Goal: Task Accomplishment & Management: Manage account settings

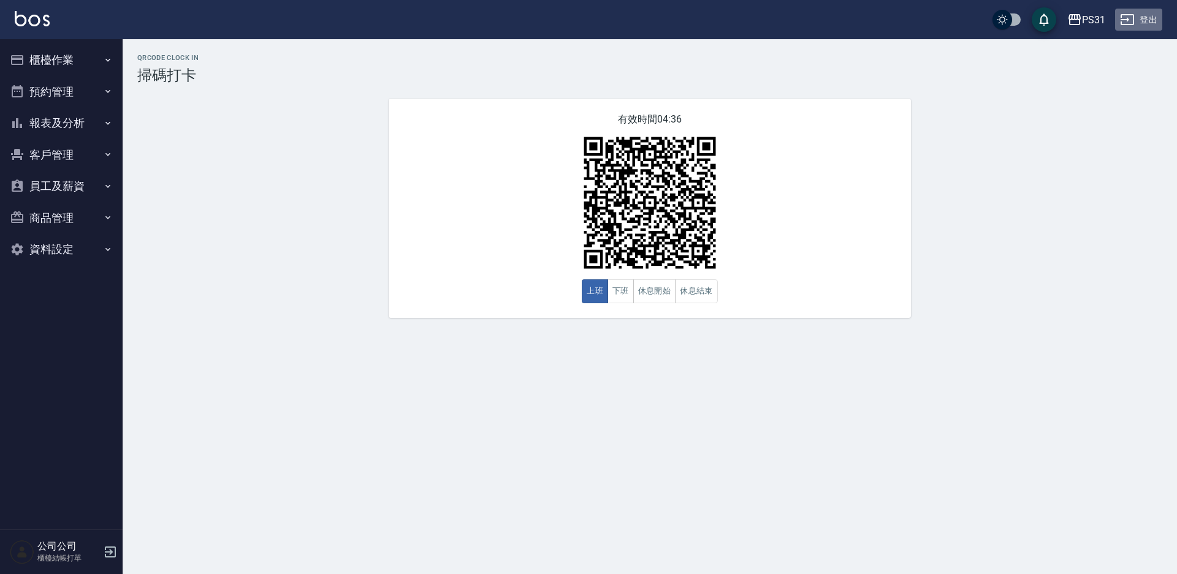
click at [833, 10] on button "登出" at bounding box center [1138, 20] width 47 height 23
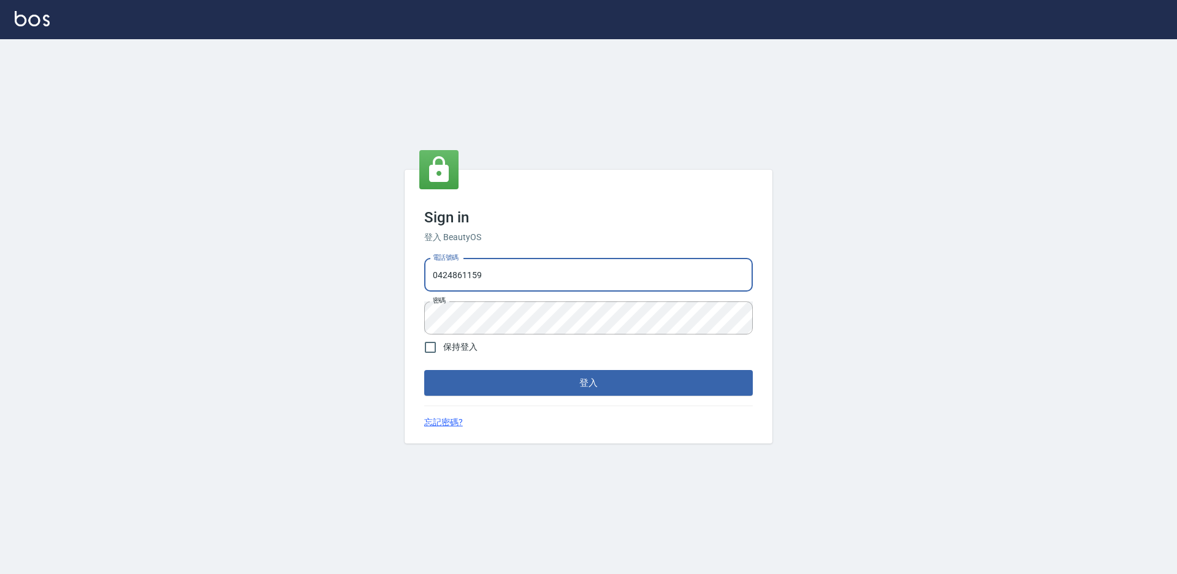
click at [598, 269] on input "0424861159" at bounding box center [588, 275] width 329 height 33
type input "0"
type input "0930917119"
click at [424, 370] on button "登入" at bounding box center [588, 383] width 329 height 26
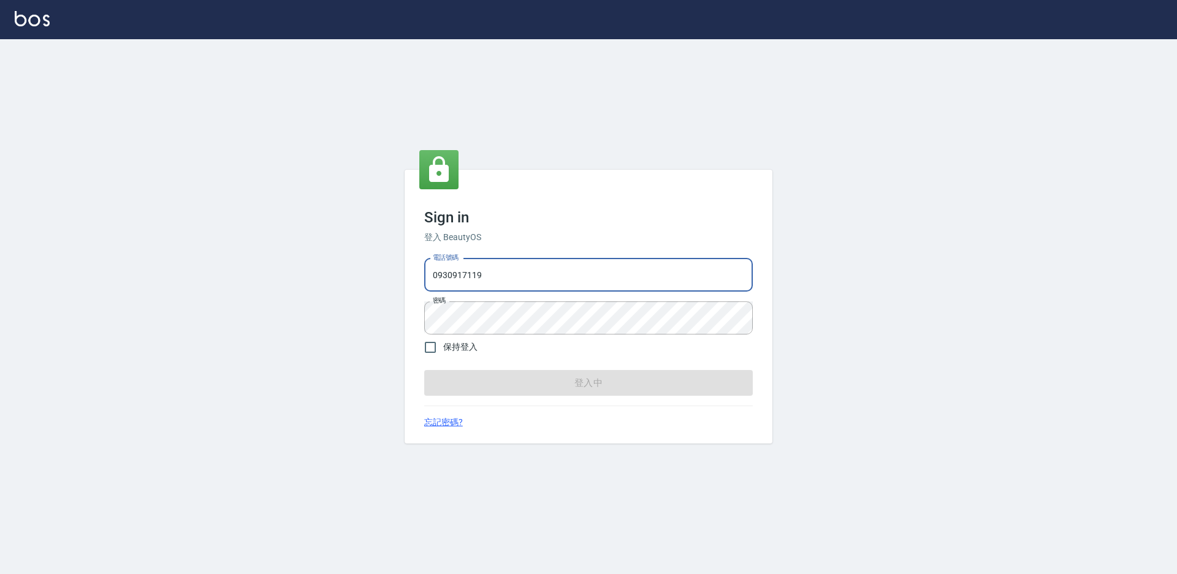
click at [424, 370] on button "登入中" at bounding box center [588, 383] width 329 height 26
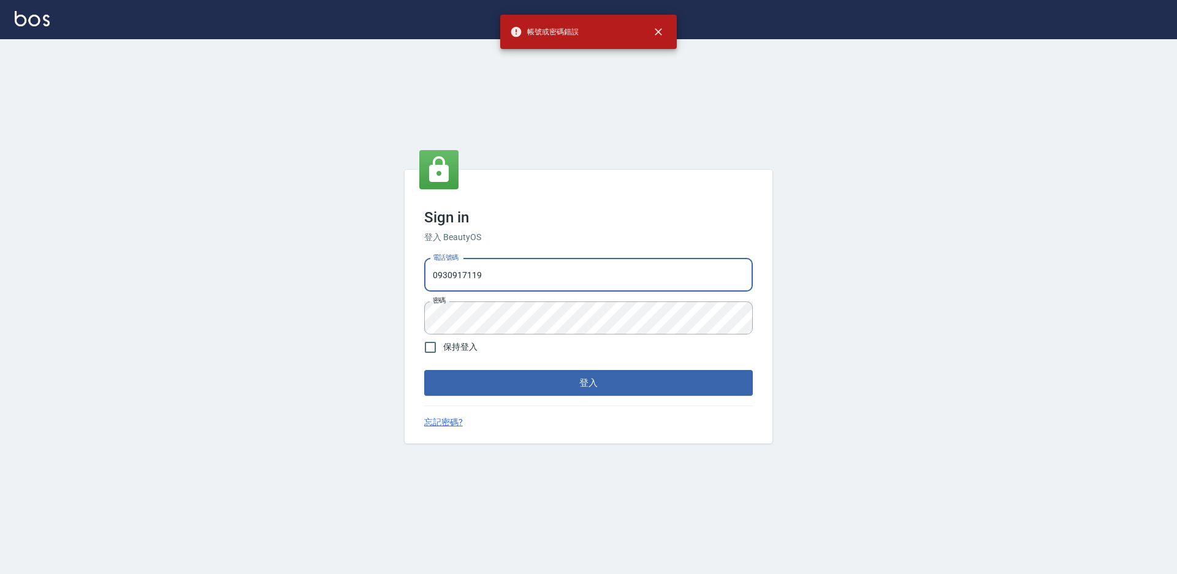
click at [569, 335] on form "電話號碼 [PHONE_NUMBER] 電話號碼 密碼 密碼 保持登入 登入" at bounding box center [588, 325] width 329 height 142
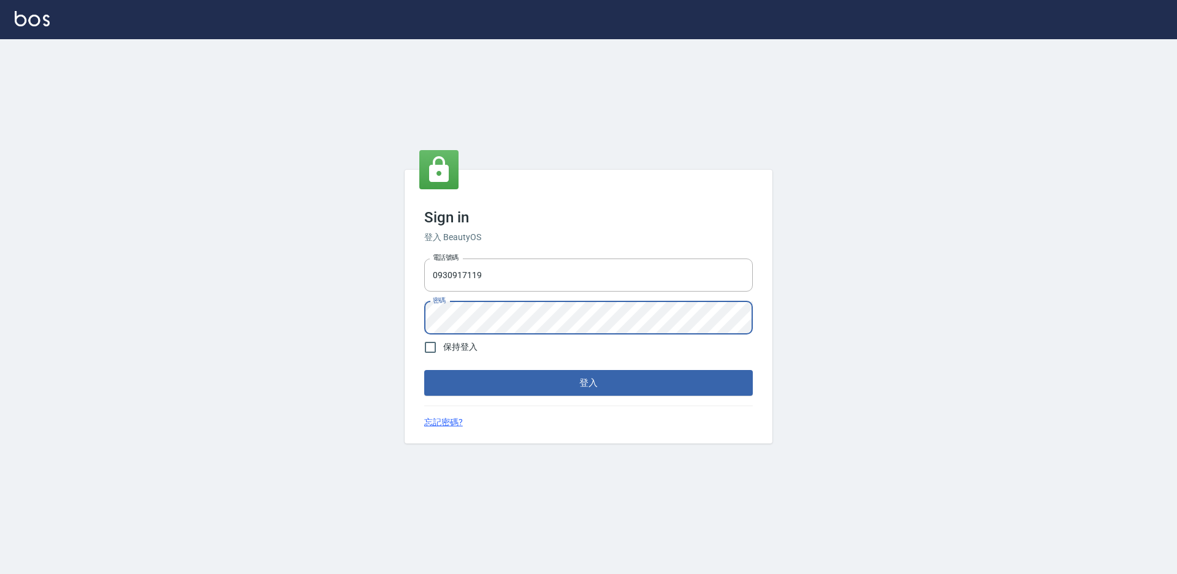
click at [402, 326] on div "Sign in 登入 BeautyOS 電話號碼 [PHONE_NUMBER] 電話號碼 密碼 密碼 保持登入 登入 忘記密碼?" at bounding box center [588, 306] width 1177 height 535
click at [424, 370] on button "登入" at bounding box center [588, 383] width 329 height 26
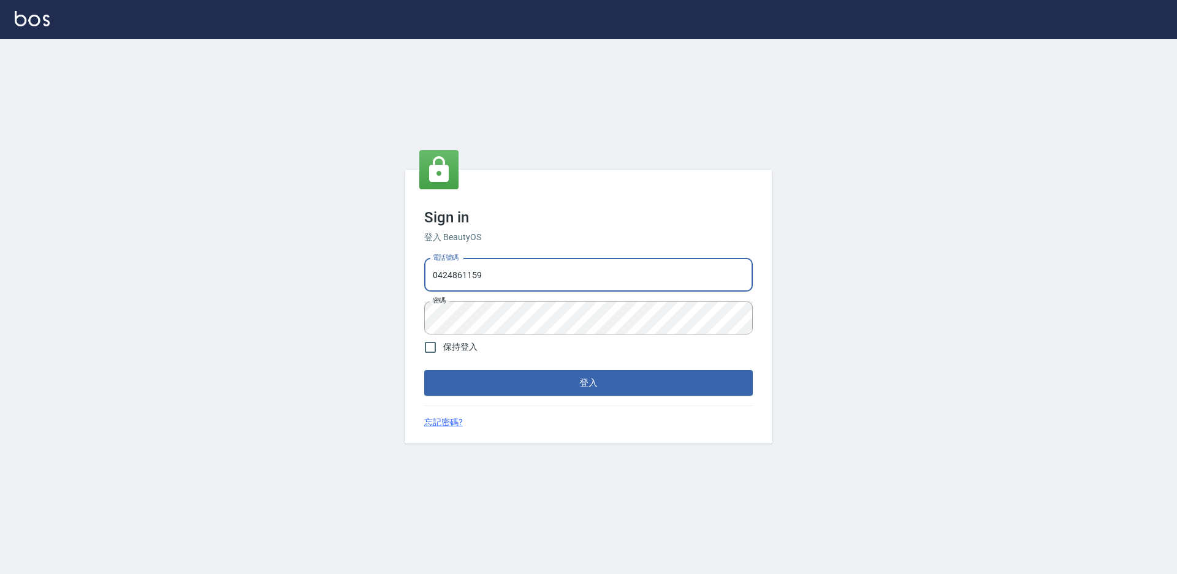
drag, startPoint x: 489, startPoint y: 273, endPoint x: 343, endPoint y: 271, distance: 145.9
click at [343, 271] on div "Sign in 登入 BeautyOS 電話號碼 0424861159 電話號碼 密碼 密碼 保持登入 登入 忘記密碼?" at bounding box center [588, 306] width 1177 height 535
type input "0930917119"
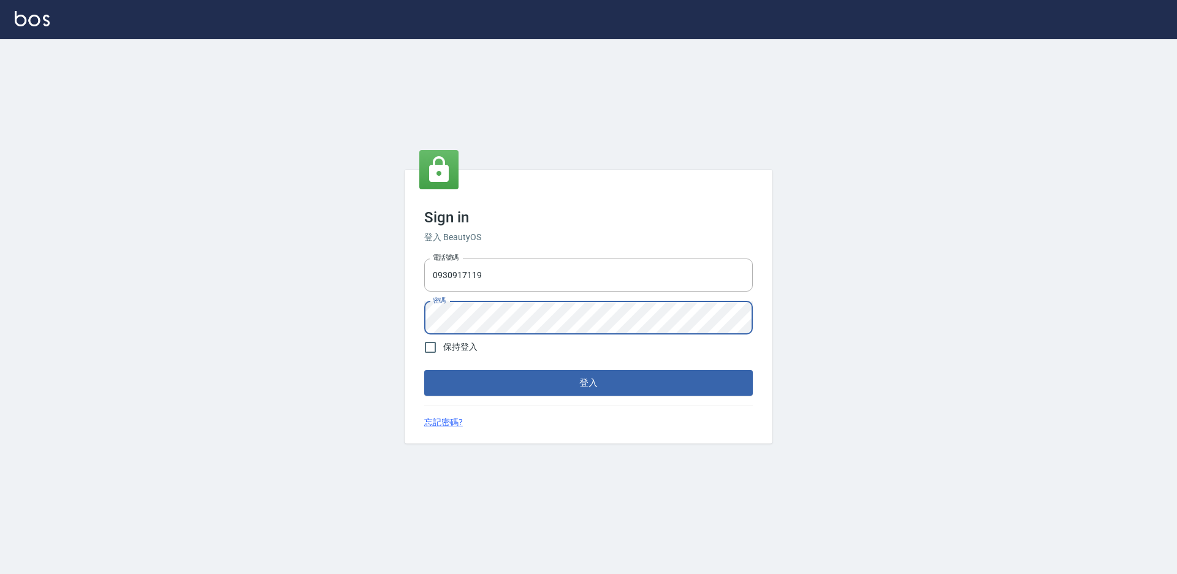
click at [367, 319] on div "Sign in 登入 BeautyOS 電話號碼 [PHONE_NUMBER] 電話號碼 密碼 密碼 保持登入 登入 忘記密碼?" at bounding box center [588, 306] width 1177 height 535
click at [424, 370] on button "登入" at bounding box center [588, 383] width 329 height 26
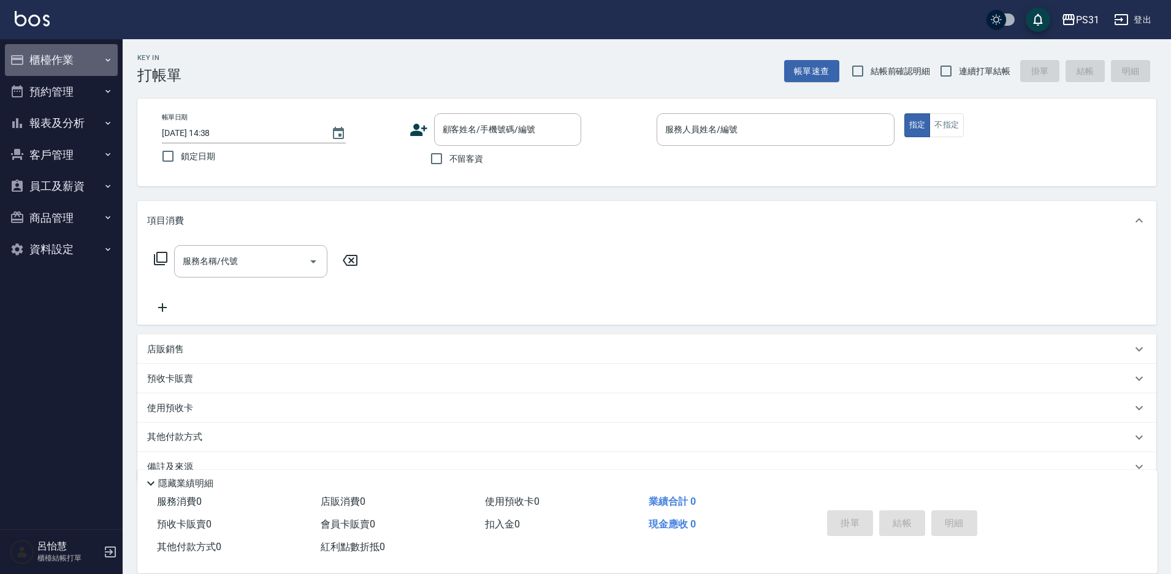
click at [42, 70] on button "櫃檯作業" at bounding box center [61, 60] width 113 height 32
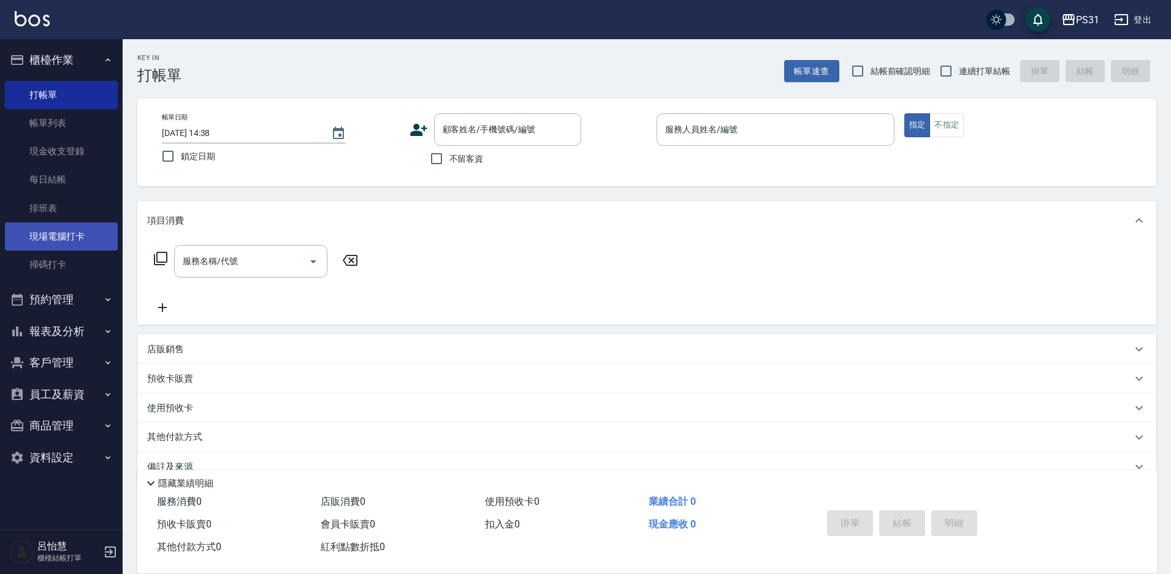
click at [54, 229] on link "現場電腦打卡" at bounding box center [61, 237] width 113 height 28
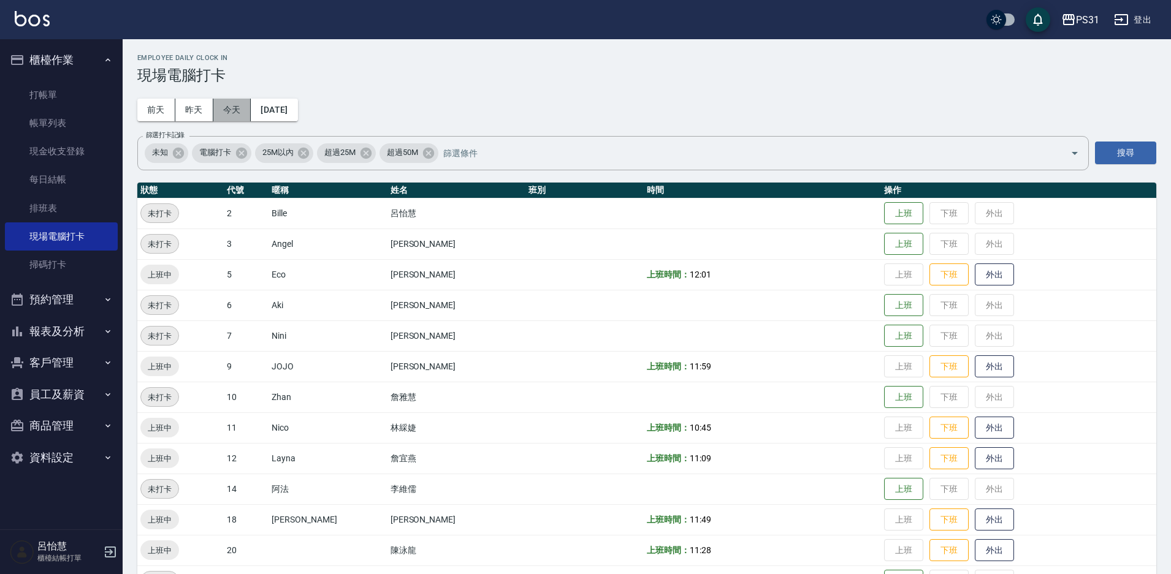
click at [230, 114] on button "今天" at bounding box center [232, 110] width 38 height 23
click at [884, 214] on button "上班" at bounding box center [903, 213] width 39 height 21
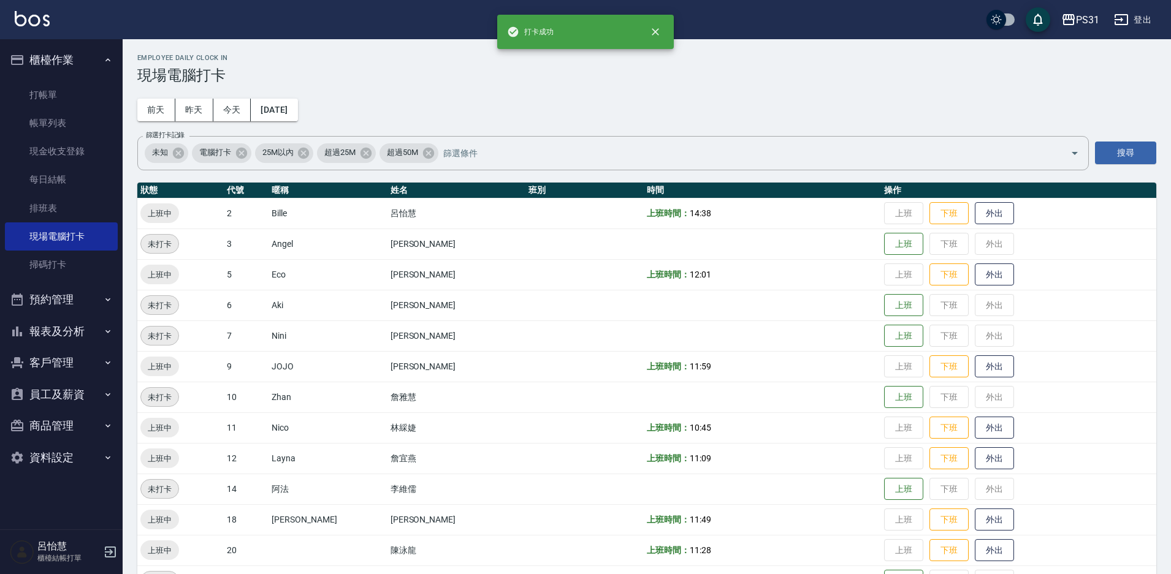
click at [647, 212] on b "上班時間：" at bounding box center [668, 213] width 43 height 10
click at [564, 216] on td at bounding box center [584, 213] width 118 height 31
click at [659, 91] on div "Employee Daily Clock In 現場電腦打卡 前天 昨天 今天 2025/09/09 篩選打卡記錄 未知 電腦打卡 25M以內 超過25M 超…" at bounding box center [647, 524] width 1048 height 971
click at [881, 213] on td "上班 下班 外出" at bounding box center [1018, 213] width 275 height 31
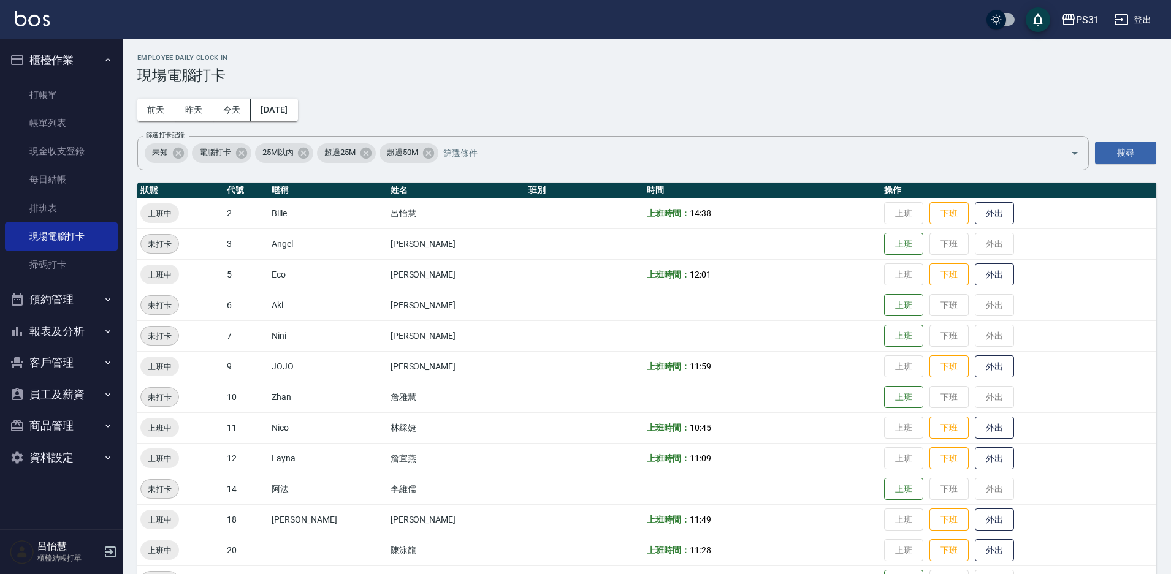
click at [669, 218] on td "上班時間： 14:38" at bounding box center [762, 213] width 237 height 31
click at [666, 218] on td "上班時間： 14:38" at bounding box center [762, 213] width 237 height 31
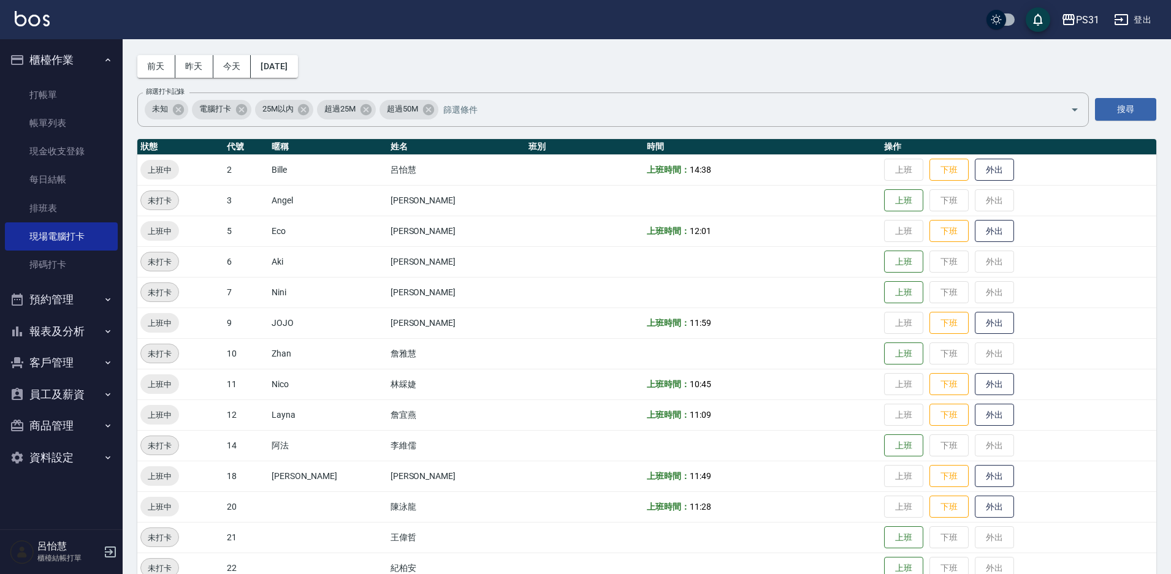
scroll to position [61, 0]
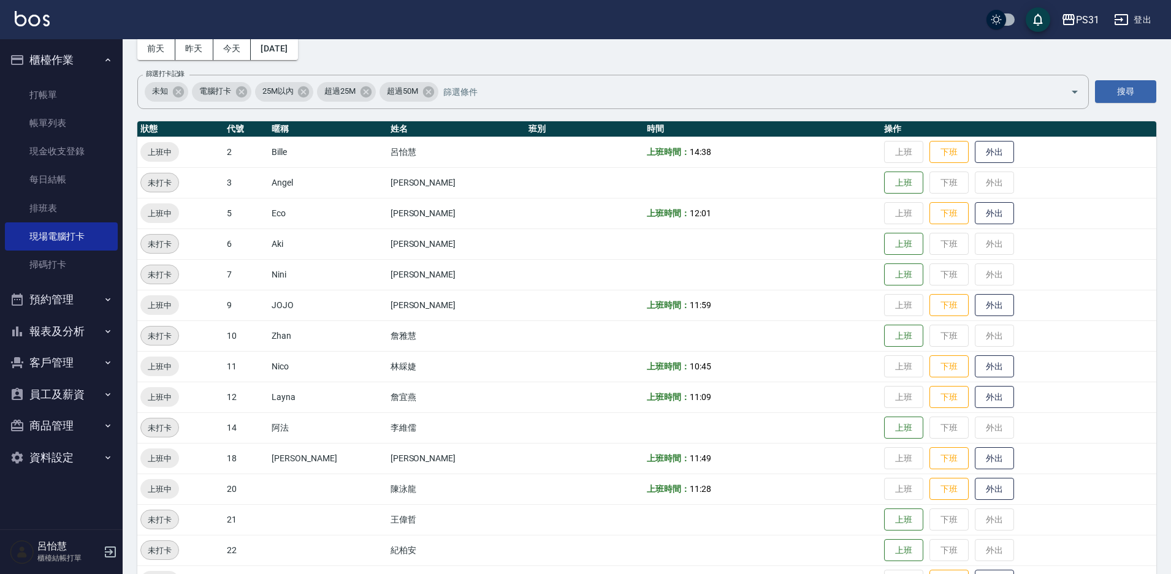
click at [881, 161] on td "上班 下班 外出" at bounding box center [1018, 152] width 275 height 31
click at [881, 155] on td "上班 下班 外出" at bounding box center [1018, 152] width 275 height 31
click at [244, 96] on icon at bounding box center [241, 91] width 11 height 11
click at [1120, 87] on button "搜尋" at bounding box center [1125, 91] width 61 height 23
click at [404, 147] on td "呂怡慧" at bounding box center [456, 152] width 138 height 31
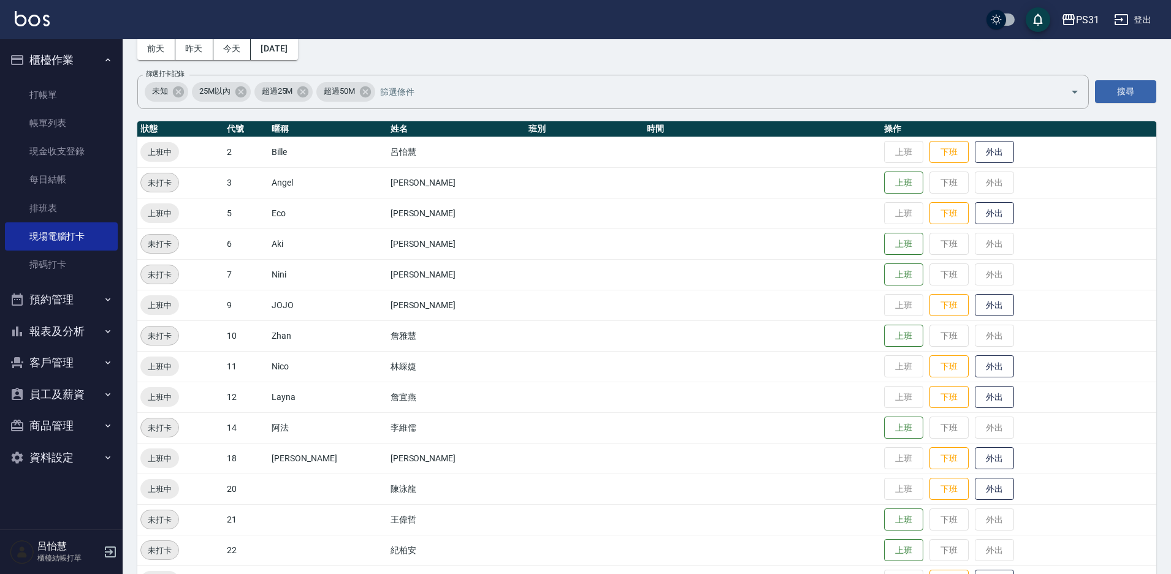
drag, startPoint x: 379, startPoint y: 155, endPoint x: 371, endPoint y: 158, distance: 8.0
click at [387, 158] on td "呂怡慧" at bounding box center [456, 152] width 138 height 31
drag, startPoint x: 333, startPoint y: 162, endPoint x: 324, endPoint y: 163, distance: 9.2
click at [324, 163] on tr "上班中 2 Bille 呂怡慧 上班 下班 外出" at bounding box center [646, 152] width 1019 height 31
click at [194, 175] on tbody "上班中 2 Bille 呂怡慧 上班 下班 外出 未打卡 3 Angel 陳伶 上班 下班 外出 上班中 5 Eco 廖恬翌 上班 下班 外出 未打卡 6 A…" at bounding box center [646, 535] width 1019 height 797
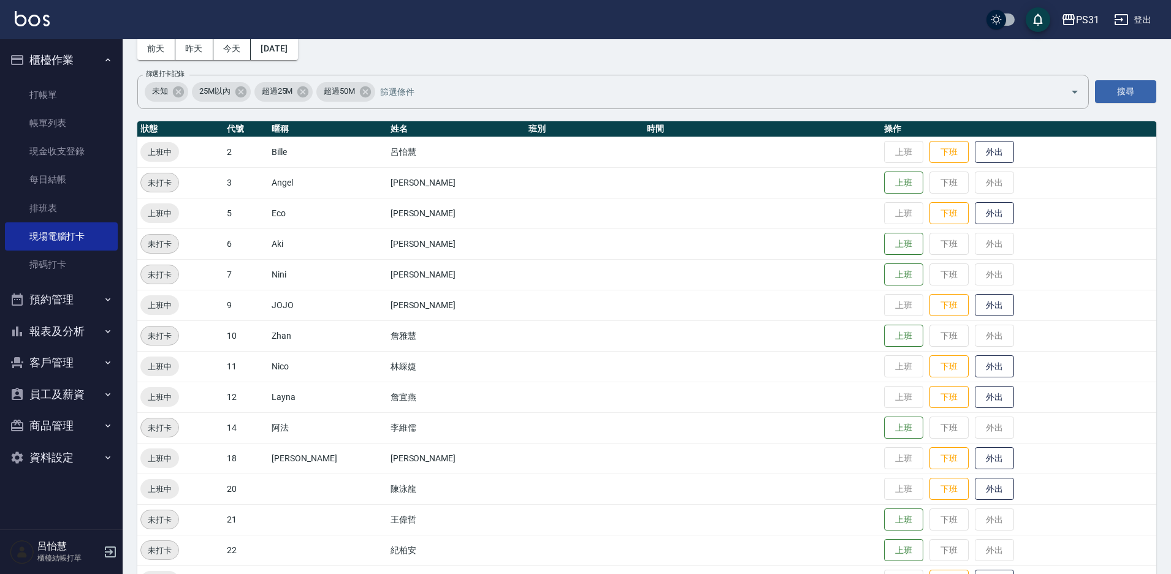
click at [183, 160] on td "上班中" at bounding box center [180, 152] width 86 height 31
click at [176, 155] on span "上班中" at bounding box center [159, 152] width 39 height 13
click at [237, 156] on tr "上班中 2 Bille 呂怡慧 上班 下班 外出" at bounding box center [646, 152] width 1019 height 31
drag, startPoint x: 433, startPoint y: 148, endPoint x: 493, endPoint y: 146, distance: 59.5
click at [479, 145] on tr "上班中 2 Bille 呂怡慧 上班 下班 外出" at bounding box center [646, 152] width 1019 height 31
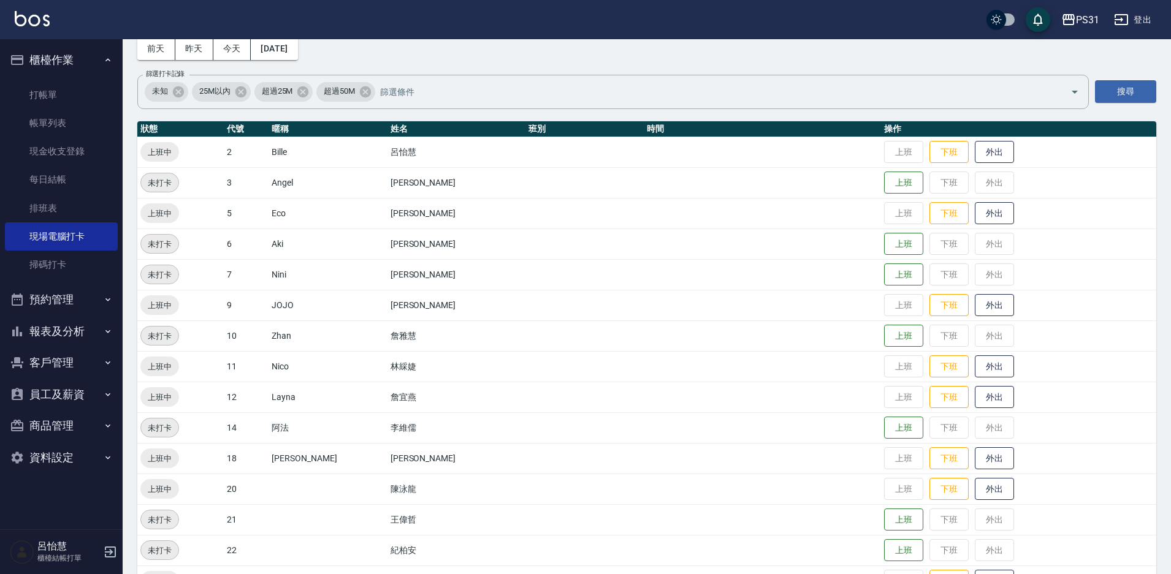
drag, startPoint x: 698, startPoint y: 151, endPoint x: 737, endPoint y: 156, distance: 38.9
click at [724, 156] on td at bounding box center [762, 152] width 237 height 31
click at [881, 161] on td "上班 下班 外出" at bounding box center [1018, 152] width 275 height 31
click at [881, 156] on td "上班 下班 外出" at bounding box center [1018, 152] width 275 height 31
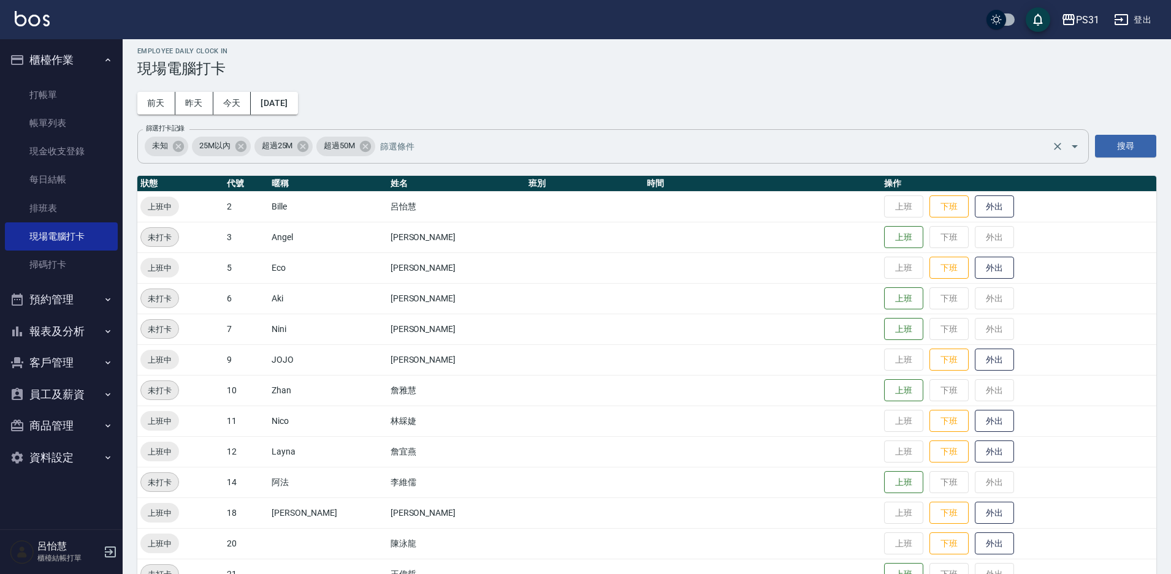
scroll to position [0, 0]
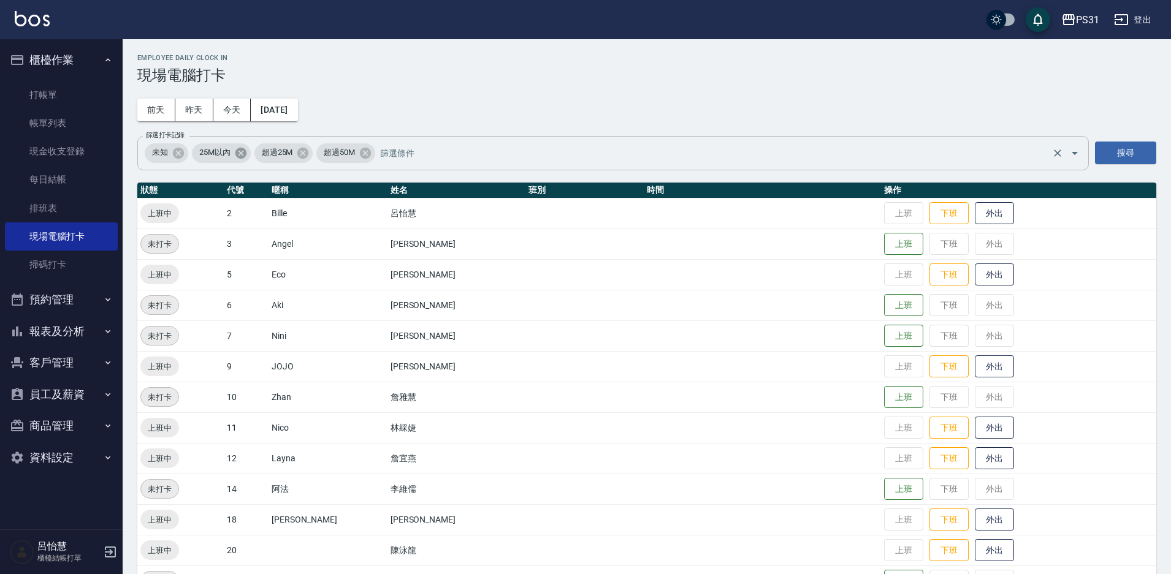
click at [238, 153] on icon at bounding box center [240, 152] width 11 height 11
click at [297, 154] on icon at bounding box center [302, 153] width 13 height 13
click at [236, 154] on icon at bounding box center [240, 152] width 11 height 11
click at [180, 158] on icon at bounding box center [178, 152] width 11 height 11
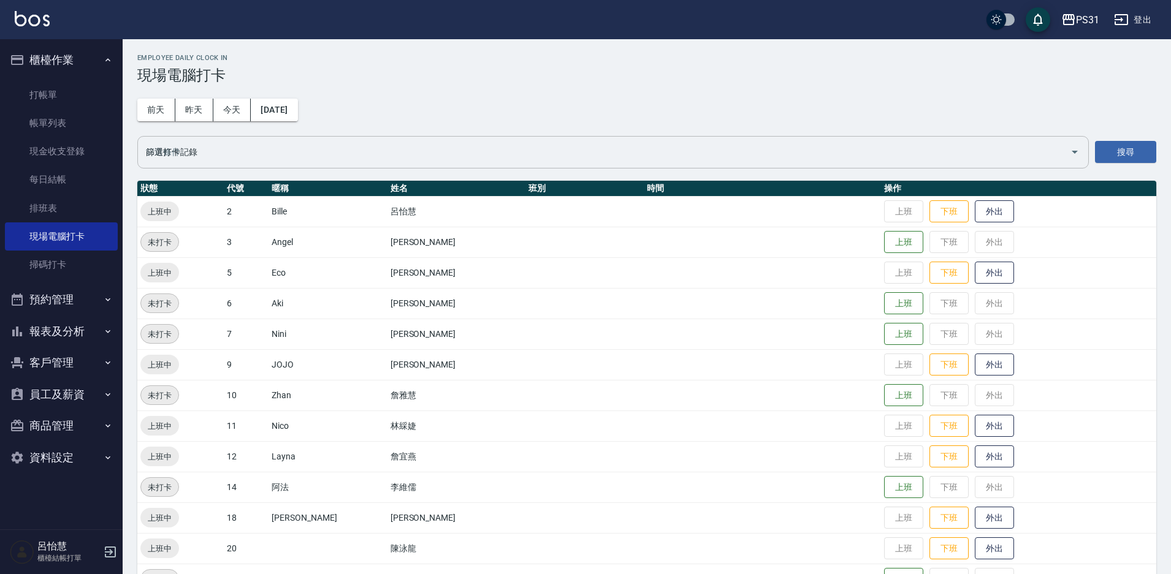
click at [251, 214] on td "2" at bounding box center [246, 211] width 45 height 31
click at [174, 204] on div "上班中" at bounding box center [159, 212] width 39 height 20
click at [168, 207] on span "上班中" at bounding box center [159, 211] width 39 height 13
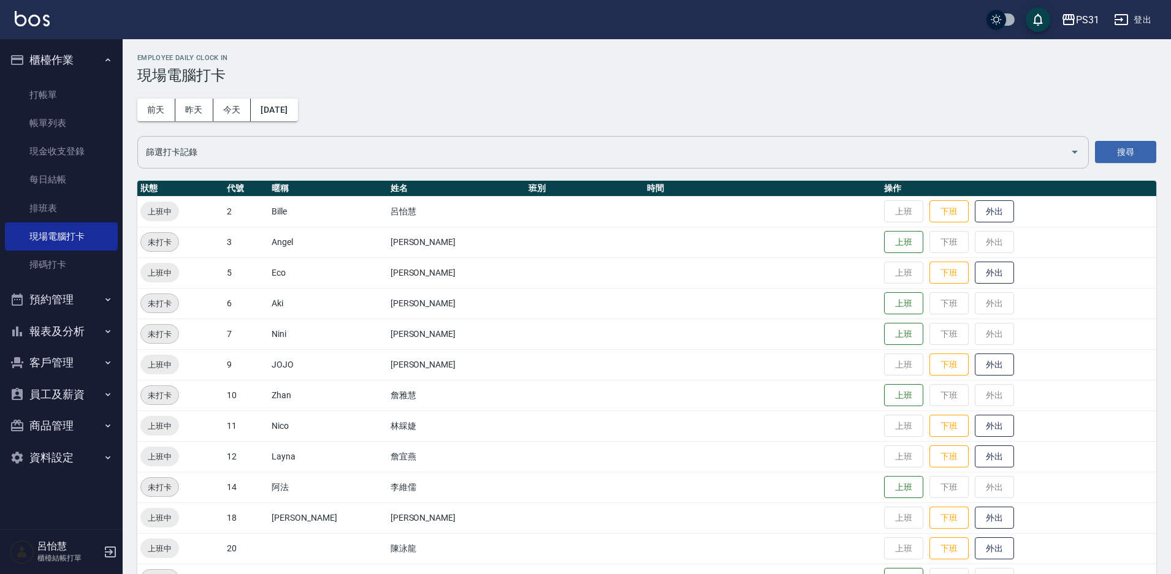
click at [168, 207] on span "上班中" at bounding box center [159, 211] width 39 height 13
drag, startPoint x: 170, startPoint y: 207, endPoint x: 195, endPoint y: 209, distance: 25.3
click at [192, 208] on td "上班中" at bounding box center [180, 211] width 86 height 31
click at [422, 221] on tr "上班中 2 Bille 呂怡慧 上班 下班 外出" at bounding box center [646, 211] width 1019 height 31
drag, startPoint x: 775, startPoint y: 230, endPoint x: 823, endPoint y: 229, distance: 47.8
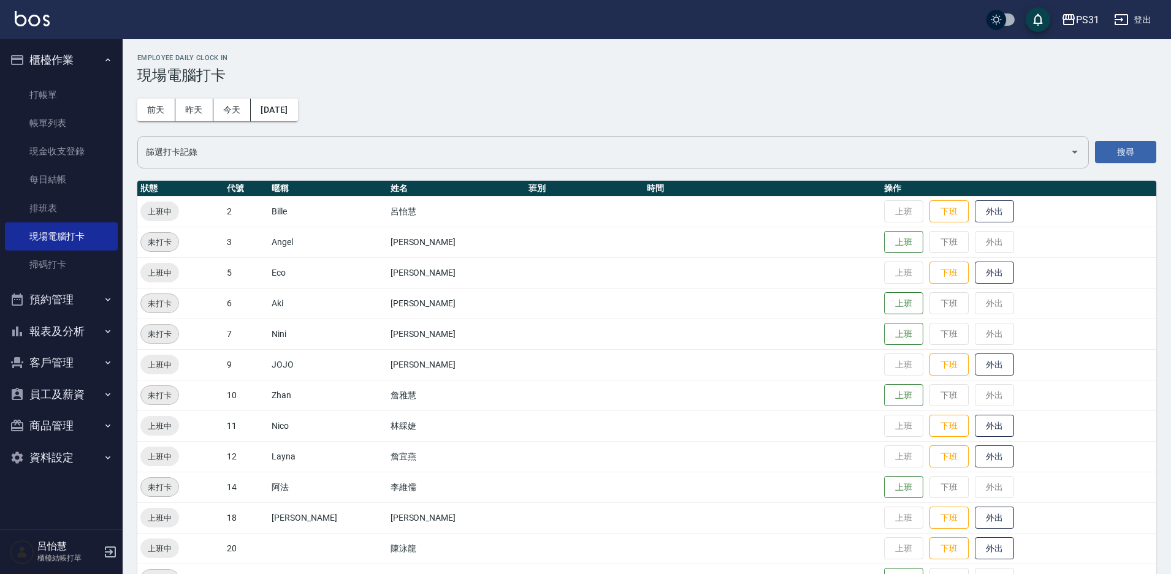
click at [810, 229] on td at bounding box center [762, 242] width 237 height 31
click at [389, 207] on td "呂怡慧" at bounding box center [456, 211] width 138 height 31
click at [411, 202] on td "呂怡慧" at bounding box center [456, 211] width 138 height 31
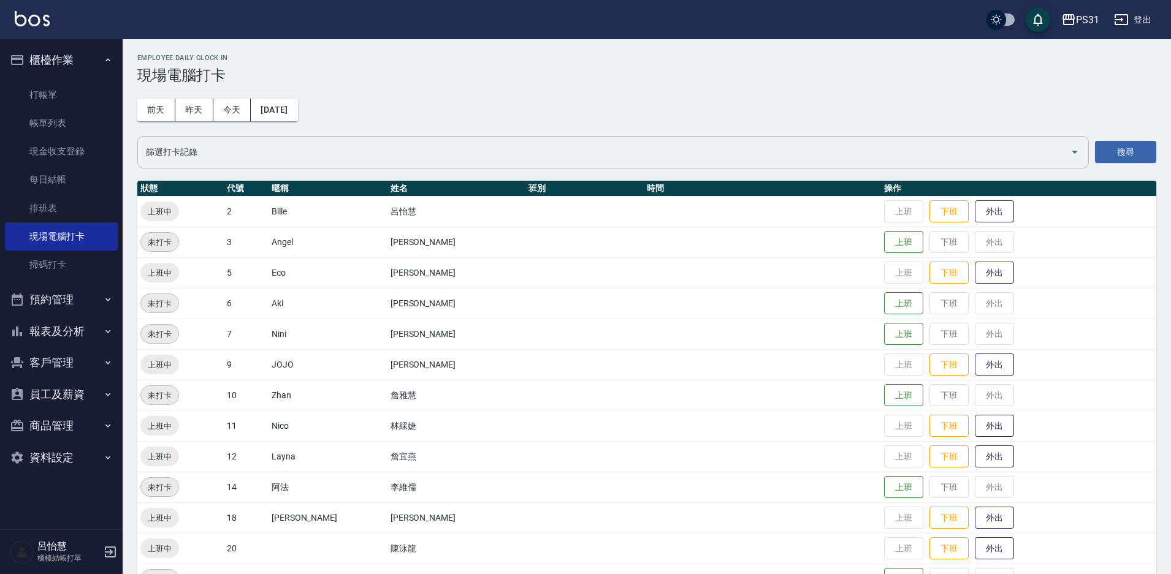
click at [387, 213] on td "呂怡慧" at bounding box center [456, 211] width 138 height 31
click at [78, 253] on link "掃碼打卡" at bounding box center [61, 265] width 113 height 28
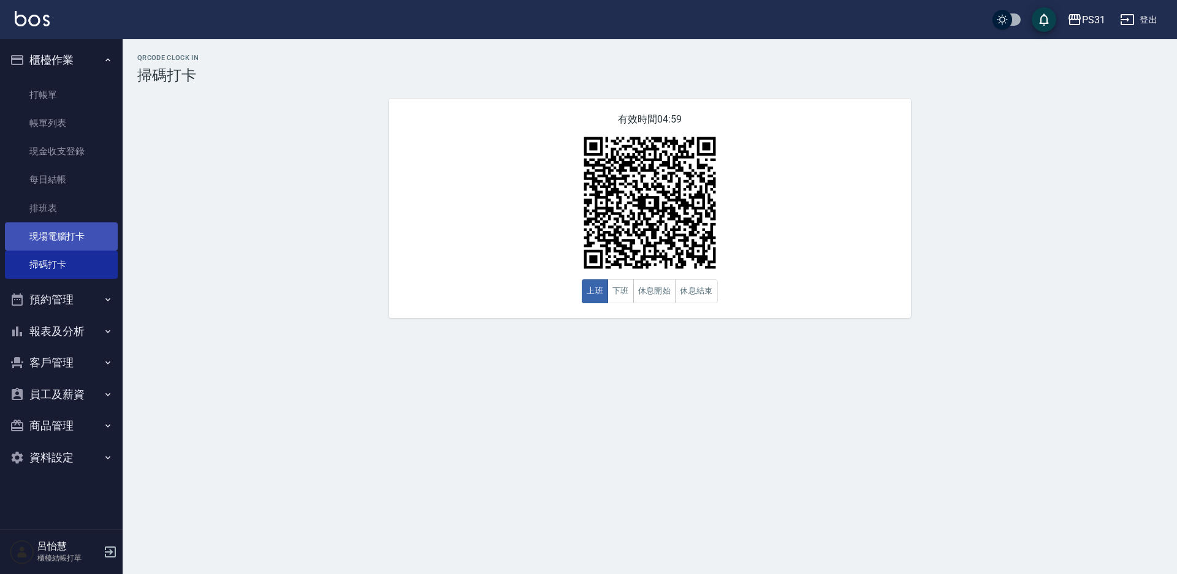
drag, startPoint x: 54, startPoint y: 237, endPoint x: 56, endPoint y: 243, distance: 6.6
click at [53, 238] on link "現場電腦打卡" at bounding box center [61, 237] width 113 height 28
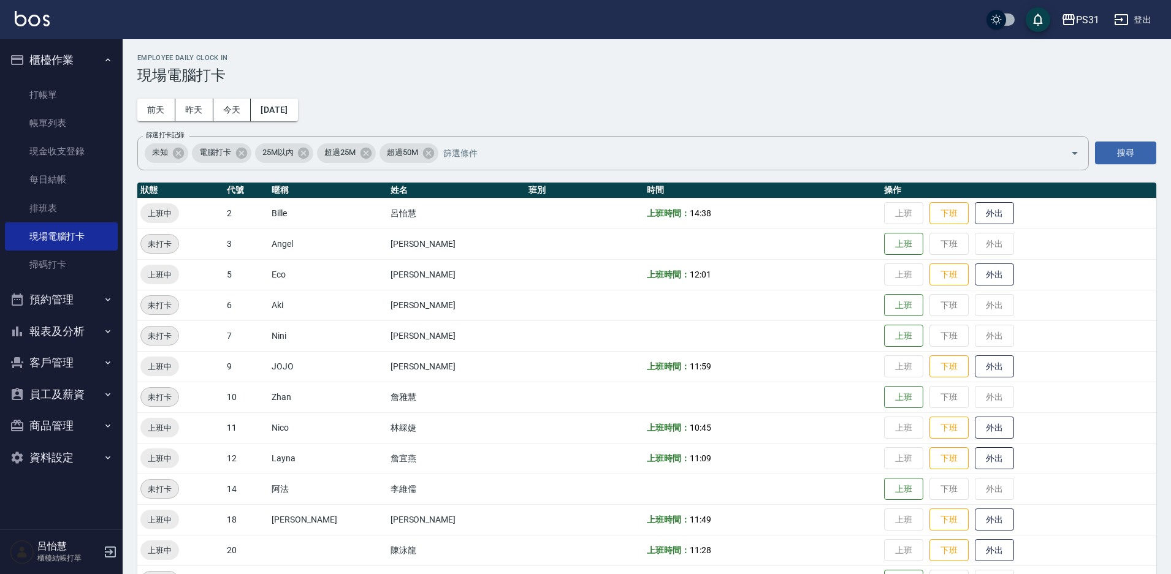
click at [789, 224] on td "上班時間： 14:38" at bounding box center [762, 213] width 237 height 31
click at [734, 224] on td "上班時間： 14:38" at bounding box center [762, 213] width 237 height 31
click at [1072, 156] on icon "Open" at bounding box center [1074, 153] width 15 height 15
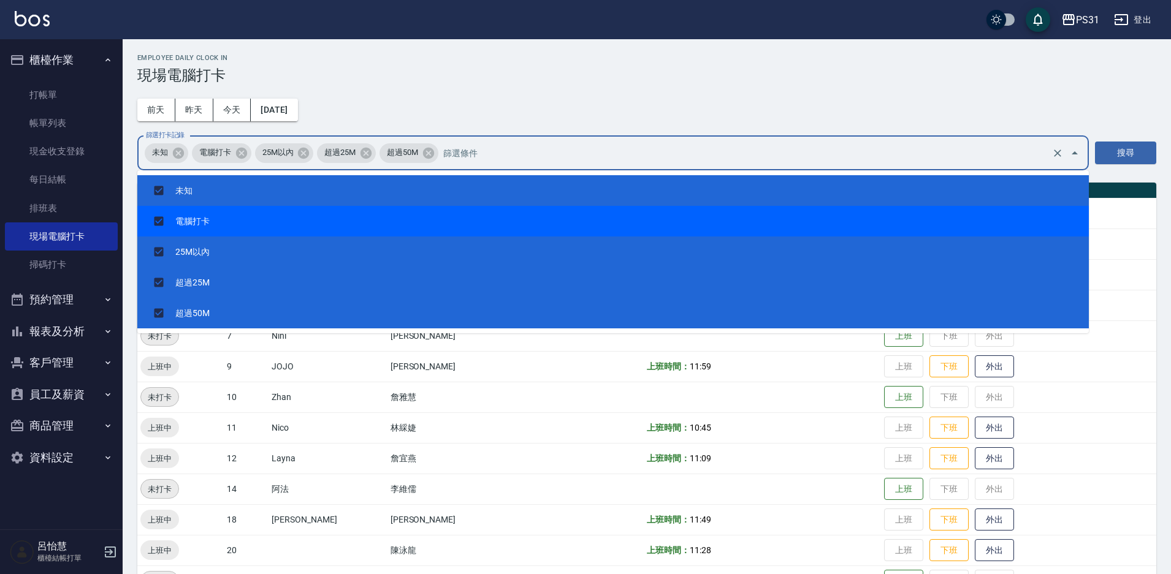
click at [228, 223] on li "電腦打卡" at bounding box center [612, 221] width 951 height 31
checkbox input "false"
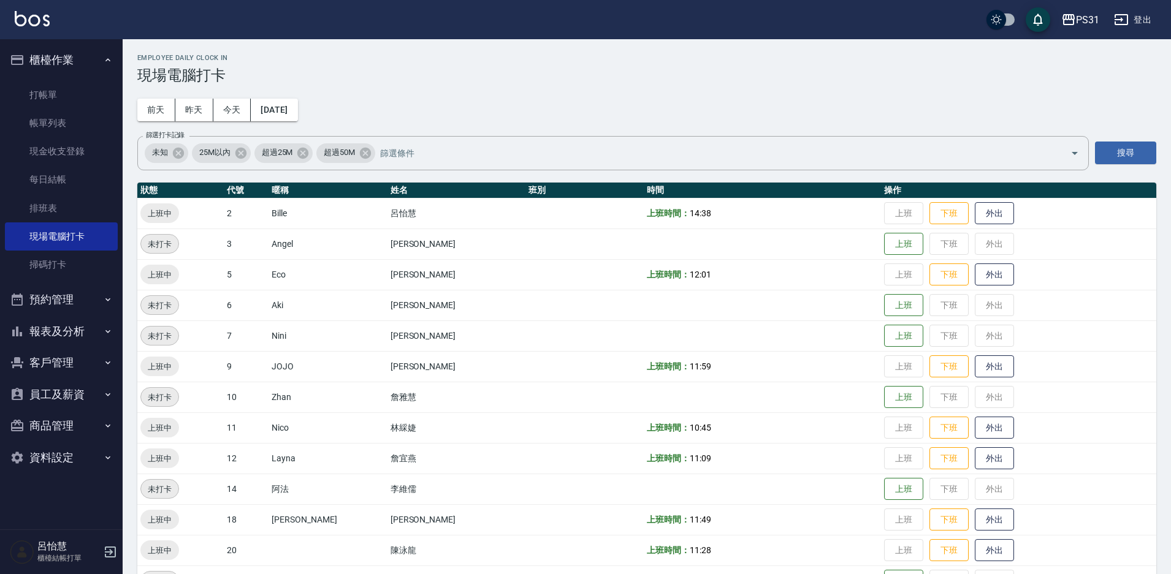
click at [471, 94] on div "Employee Daily Clock In 現場電腦打卡 前天 昨天 今天 2025/09/09 篩選打卡記錄 未知 25M以內 超過25M 超過50M …" at bounding box center [647, 524] width 1048 height 971
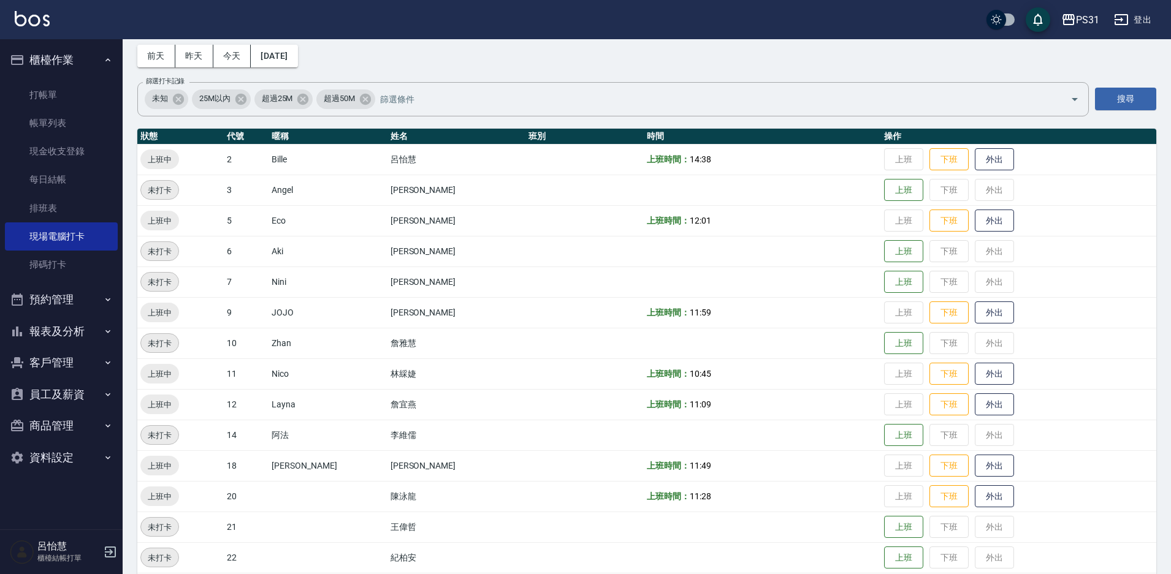
scroll to position [61, 0]
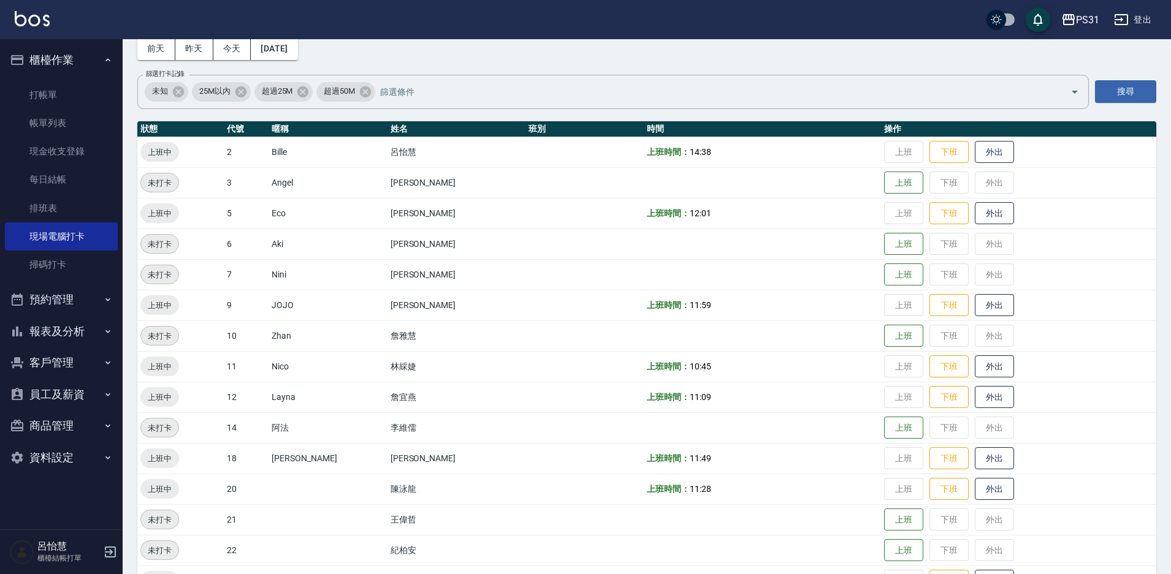
click at [149, 151] on span "上班中" at bounding box center [159, 152] width 39 height 13
drag, startPoint x: 160, startPoint y: 147, endPoint x: 164, endPoint y: 152, distance: 7.0
click at [164, 152] on span "上班中" at bounding box center [159, 152] width 39 height 13
drag, startPoint x: 598, startPoint y: 151, endPoint x: 612, endPoint y: 151, distance: 14.1
click at [599, 151] on td at bounding box center [584, 152] width 118 height 31
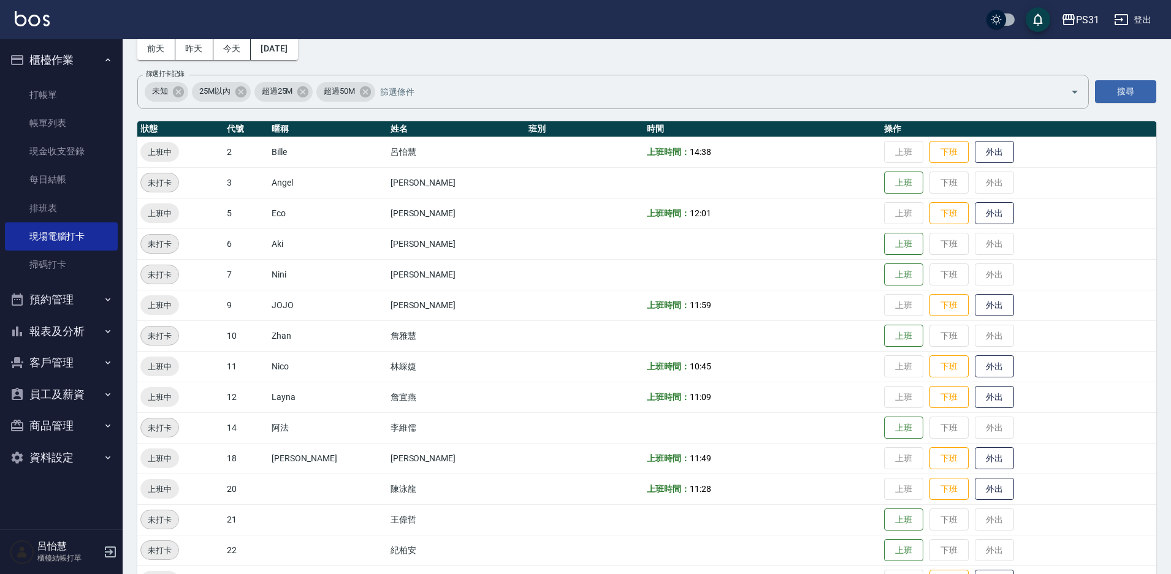
click at [647, 149] on b "上班時間：" at bounding box center [668, 152] width 43 height 10
drag, startPoint x: 647, startPoint y: 154, endPoint x: 696, endPoint y: 148, distance: 48.8
click at [696, 148] on td "上班時間： 14:38" at bounding box center [762, 152] width 237 height 31
click at [1073, 188] on td "上班 下班 外出" at bounding box center [1018, 182] width 275 height 31
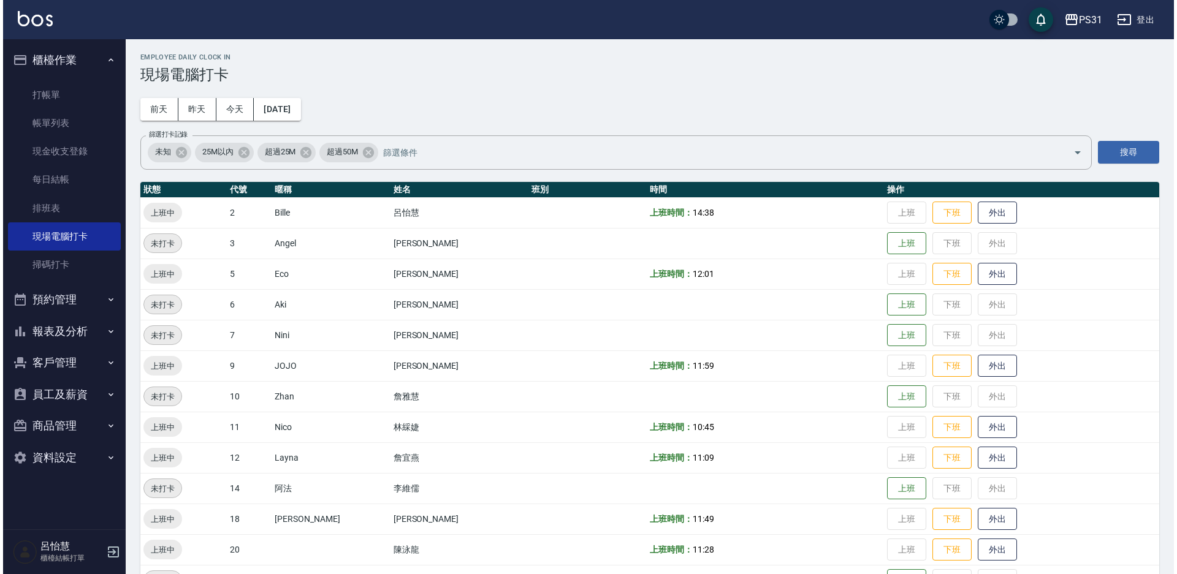
scroll to position [0, 0]
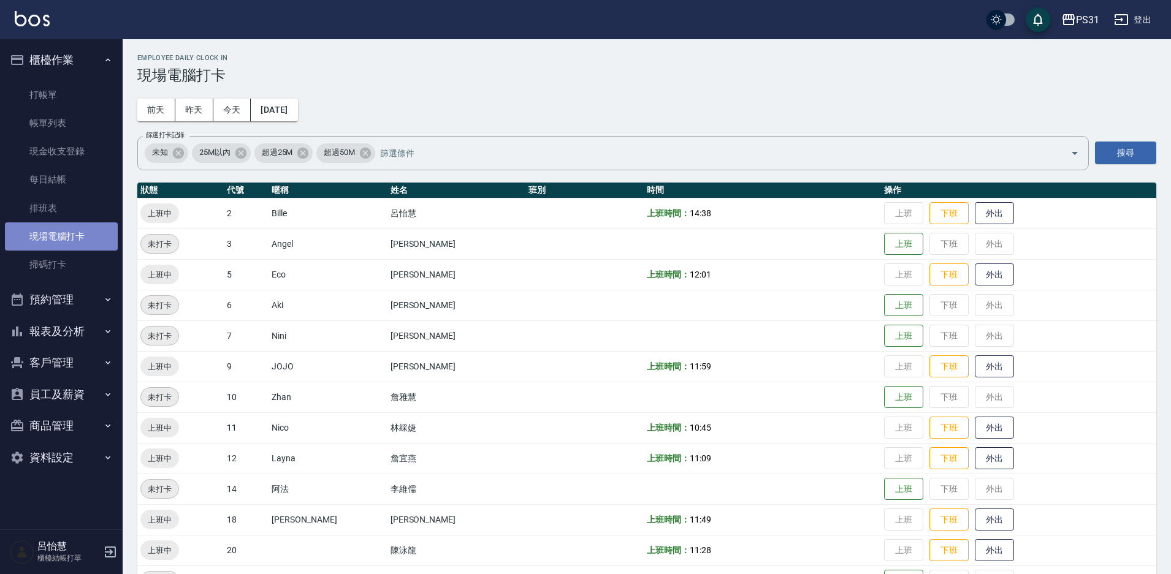
click at [80, 232] on link "現場電腦打卡" at bounding box center [61, 237] width 113 height 28
click at [95, 227] on link "現場電腦打卡" at bounding box center [61, 237] width 113 height 28
click at [91, 212] on link "排班表" at bounding box center [61, 208] width 113 height 28
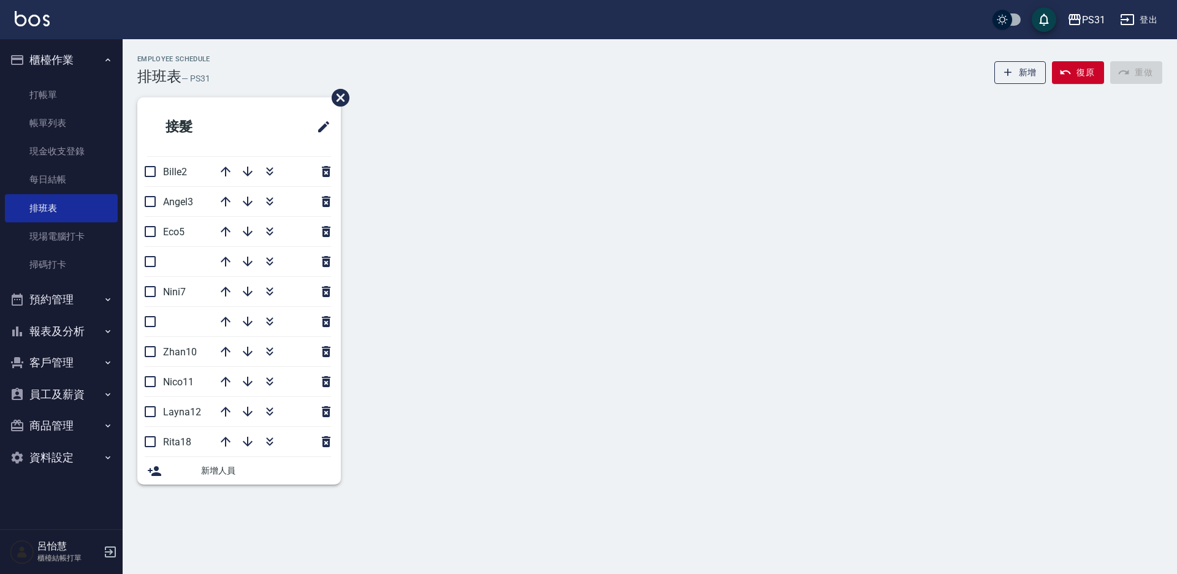
click at [178, 173] on span "Bille2" at bounding box center [175, 172] width 24 height 12
click at [72, 231] on link "現場電腦打卡" at bounding box center [61, 237] width 113 height 28
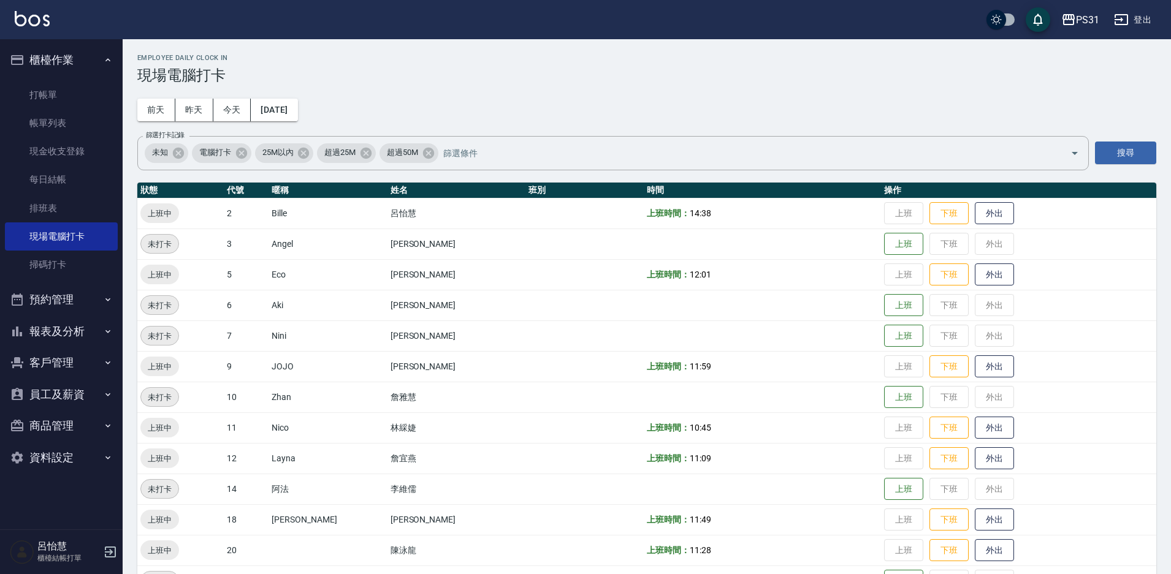
click at [690, 208] on span "14:38" at bounding box center [700, 213] width 21 height 10
drag, startPoint x: 623, startPoint y: 172, endPoint x: 610, endPoint y: 133, distance: 41.3
click at [612, 138] on div "Employee Daily Clock In 現場電腦打卡 前天 昨天 今天 2025/09/09 篩選打卡記錄 未知 電腦打卡 25M以內 超過25M 超…" at bounding box center [647, 524] width 1048 height 971
click at [49, 384] on button "員工及薪資" at bounding box center [61, 395] width 113 height 32
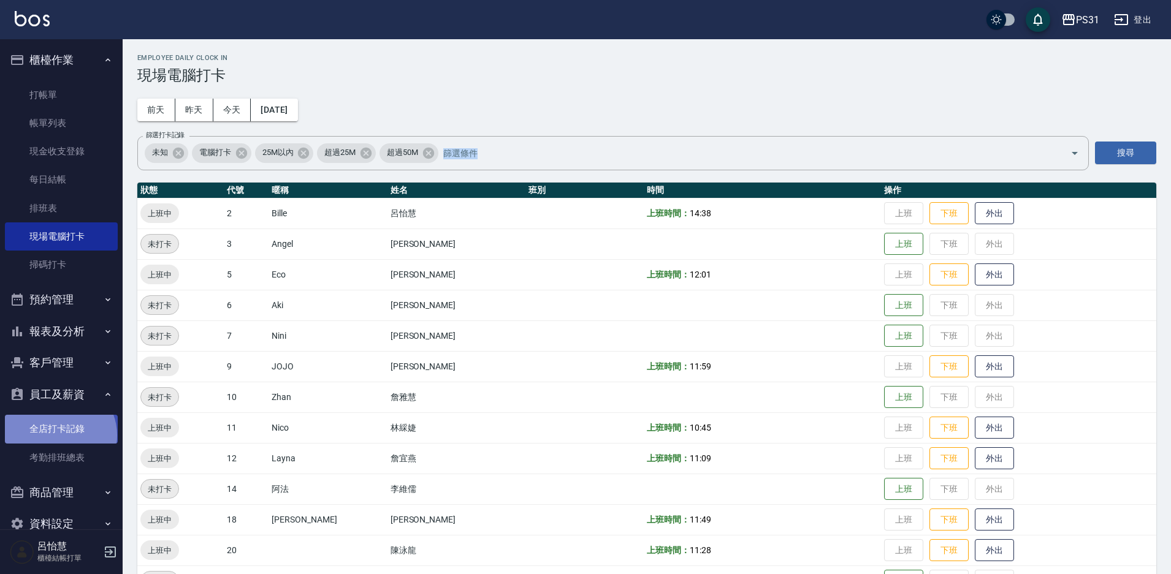
click at [59, 435] on link "全店打卡記錄" at bounding box center [61, 429] width 113 height 28
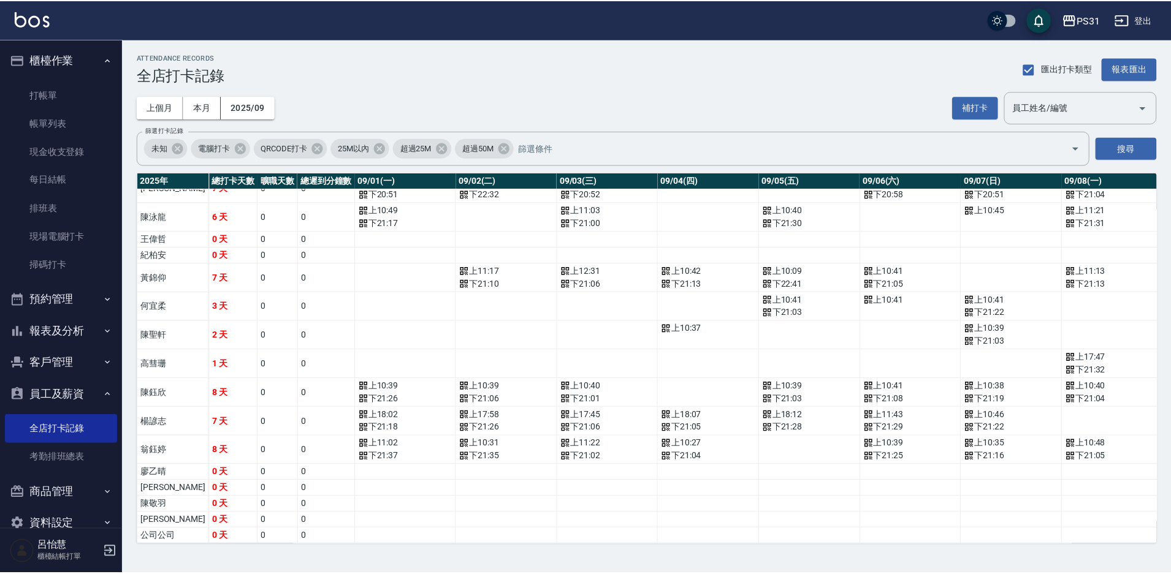
scroll to position [300, 0]
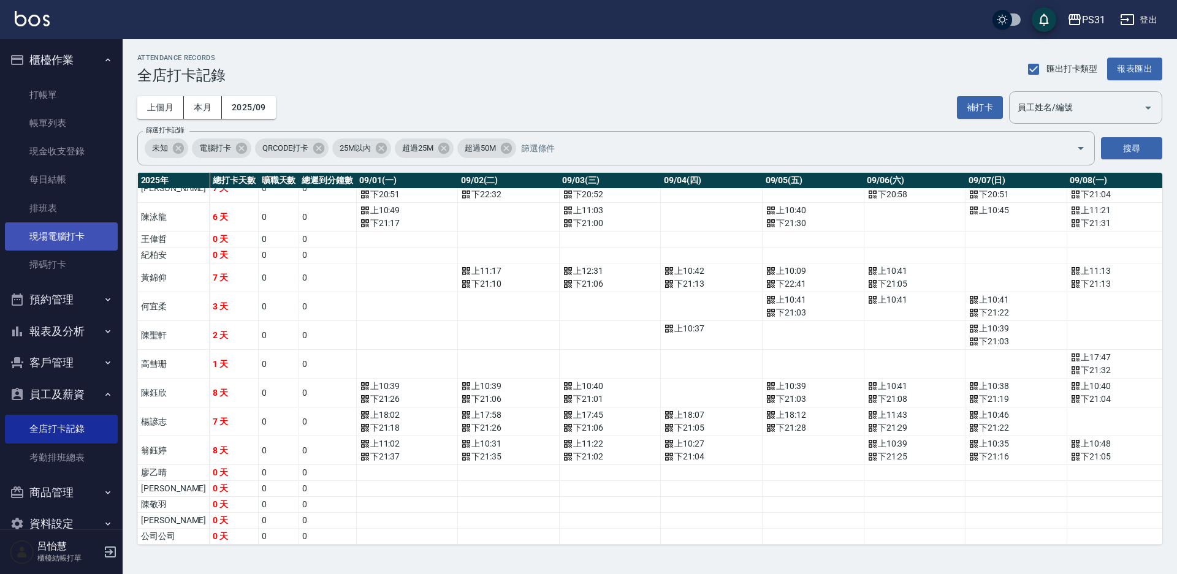
click at [59, 245] on link "現場電腦打卡" at bounding box center [61, 237] width 113 height 28
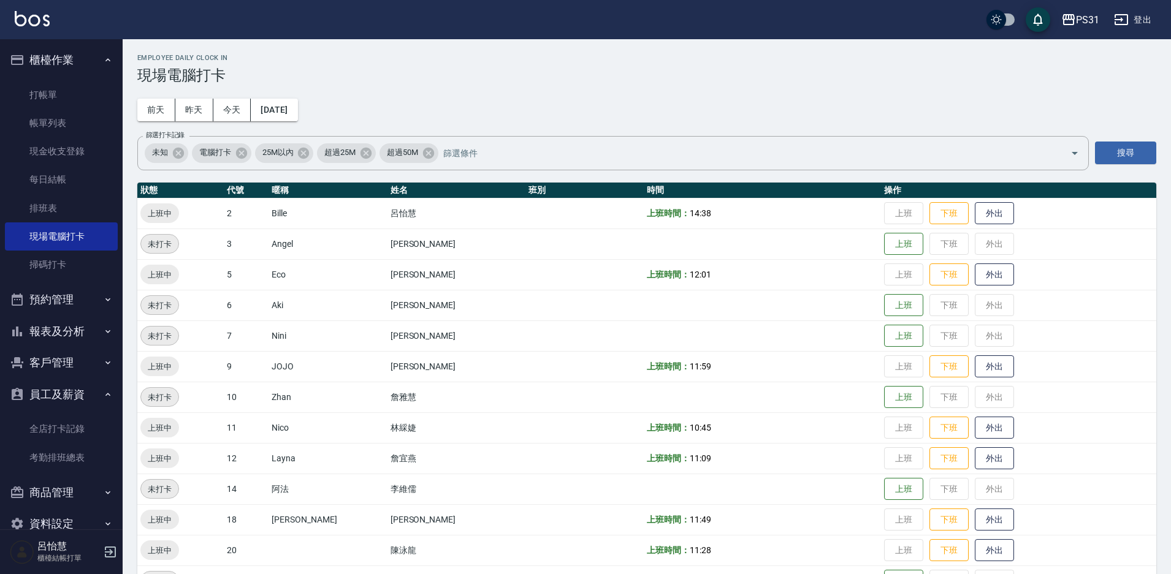
click at [881, 210] on td "上班 下班 外出" at bounding box center [1018, 213] width 275 height 31
click at [49, 204] on link "排班表" at bounding box center [61, 208] width 113 height 28
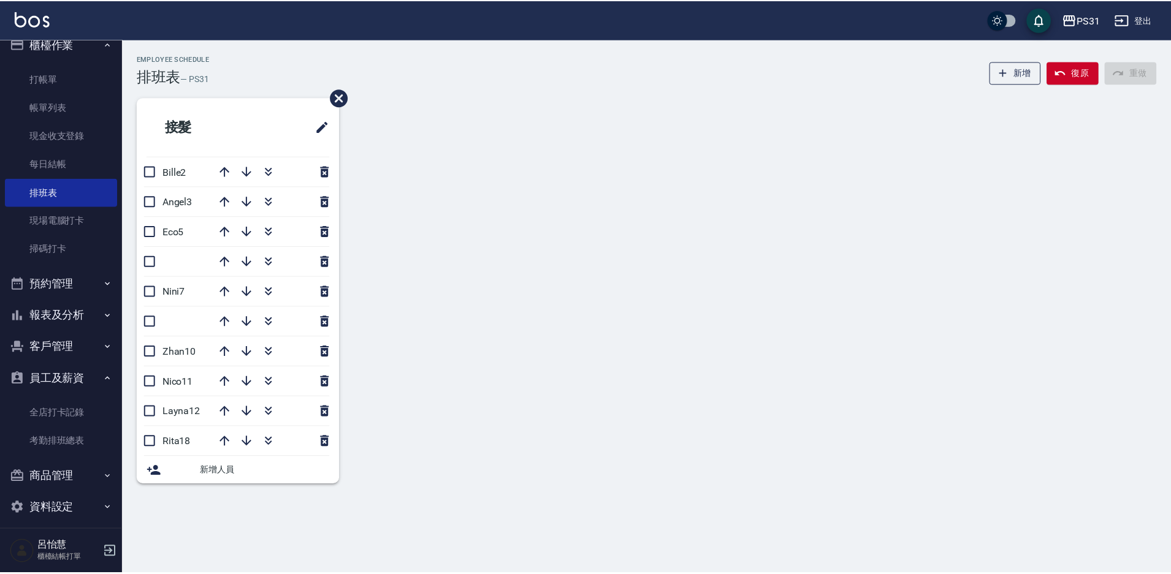
scroll to position [25, 0]
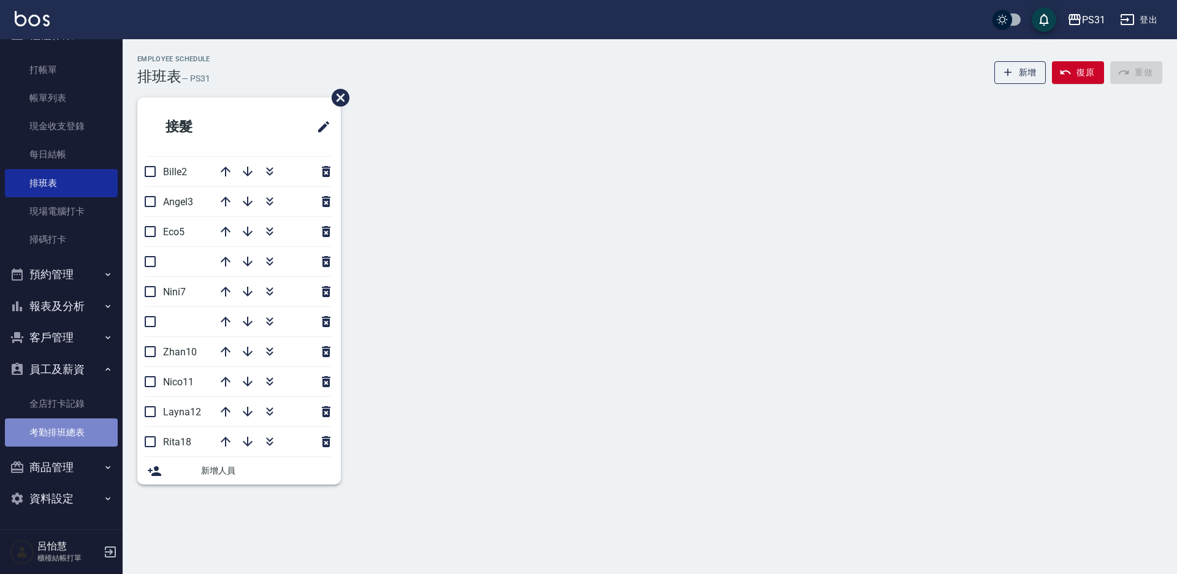
click at [78, 427] on link "考勤排班總表" at bounding box center [61, 433] width 113 height 28
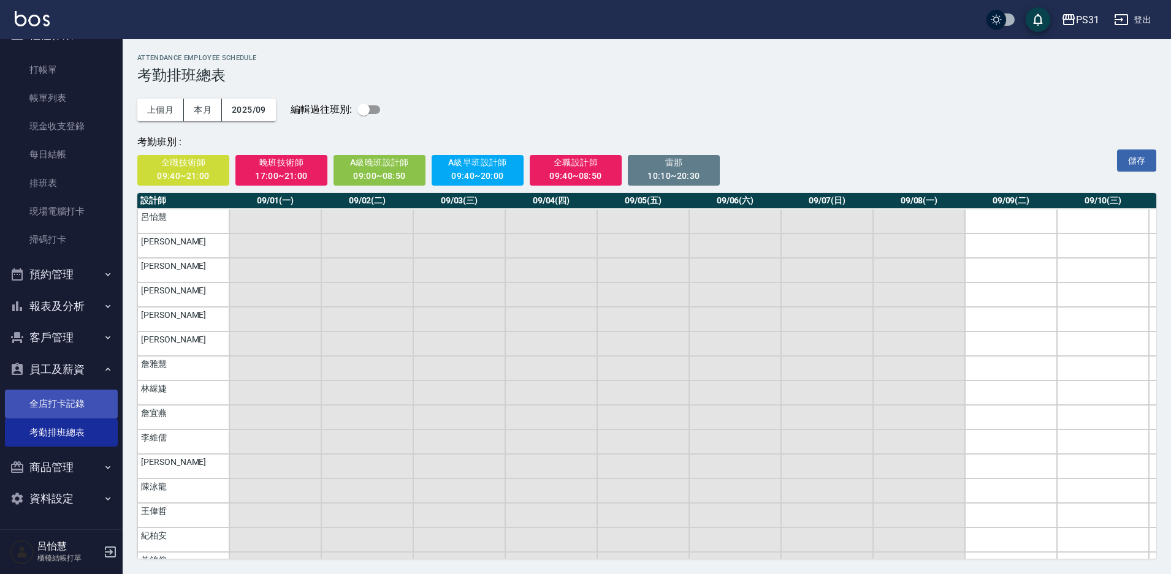
click at [66, 399] on link "全店打卡記錄" at bounding box center [61, 404] width 113 height 28
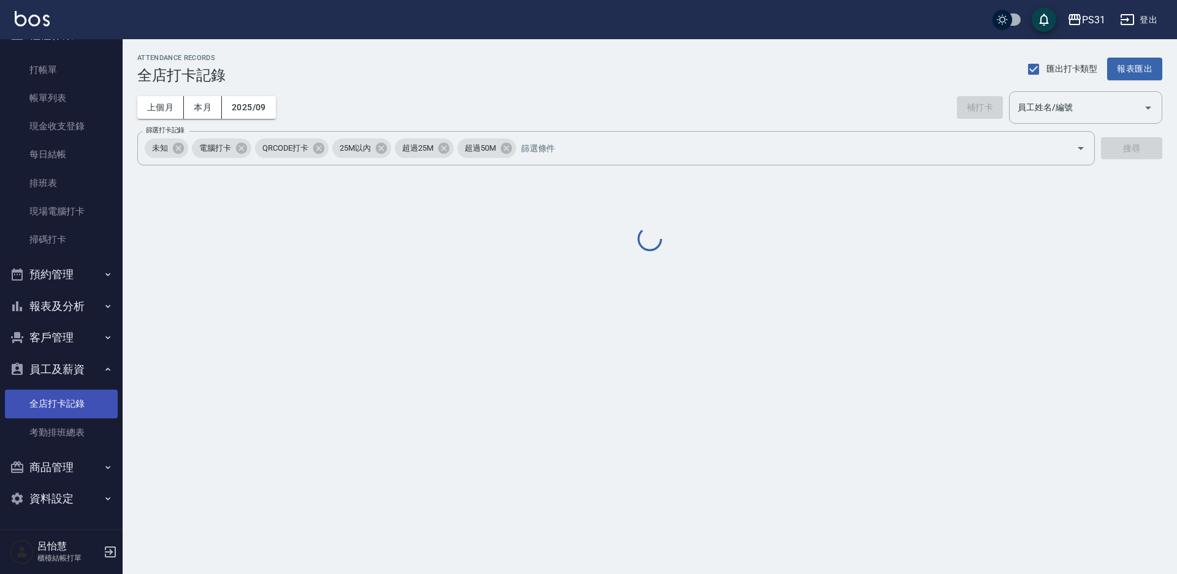
click at [61, 400] on link "全店打卡記錄" at bounding box center [61, 404] width 113 height 28
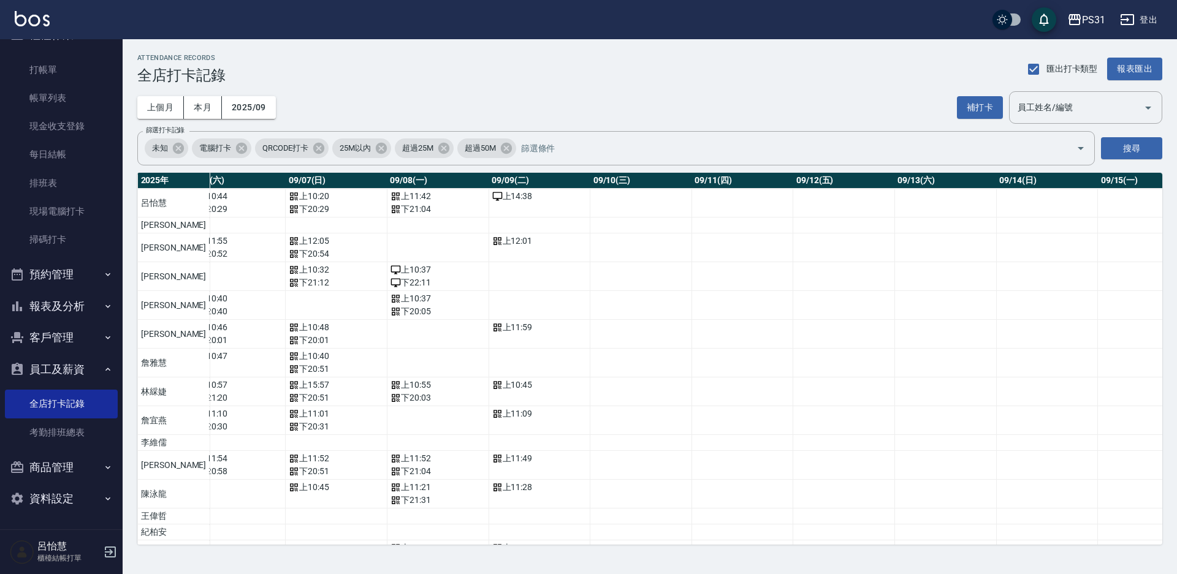
scroll to position [0, 720]
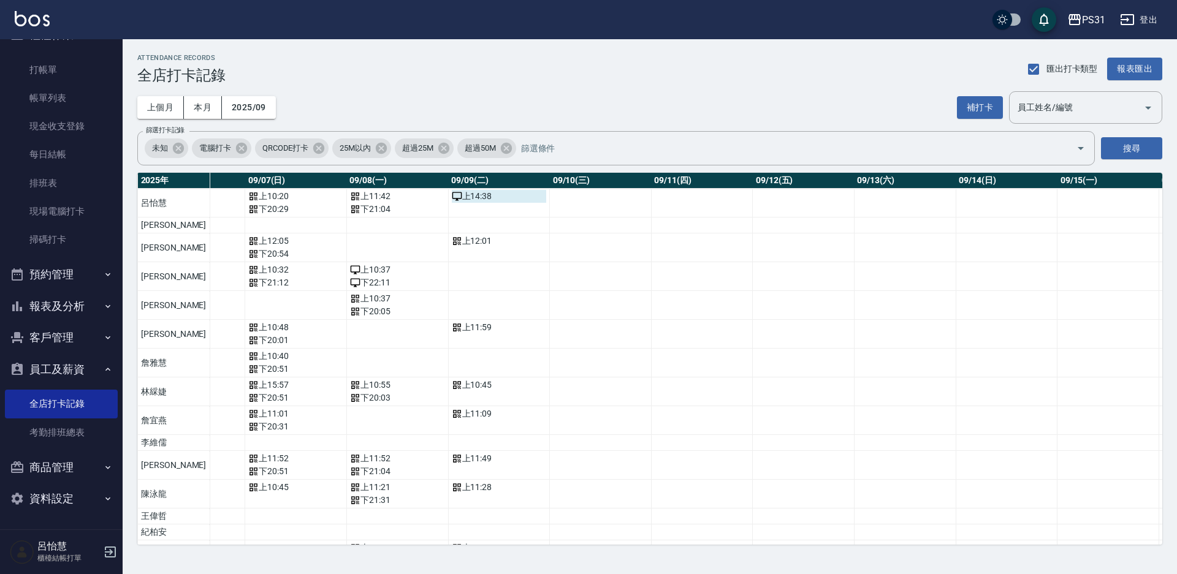
click at [452, 196] on div "上 14:38" at bounding box center [499, 196] width 95 height 13
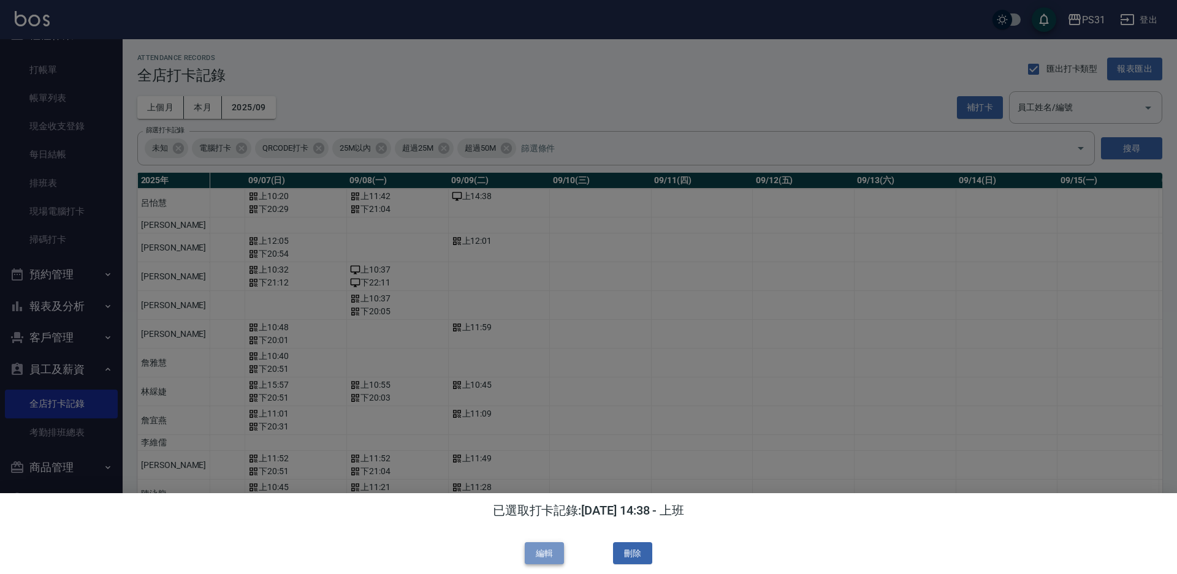
click at [545, 554] on button "編輯" at bounding box center [544, 554] width 39 height 23
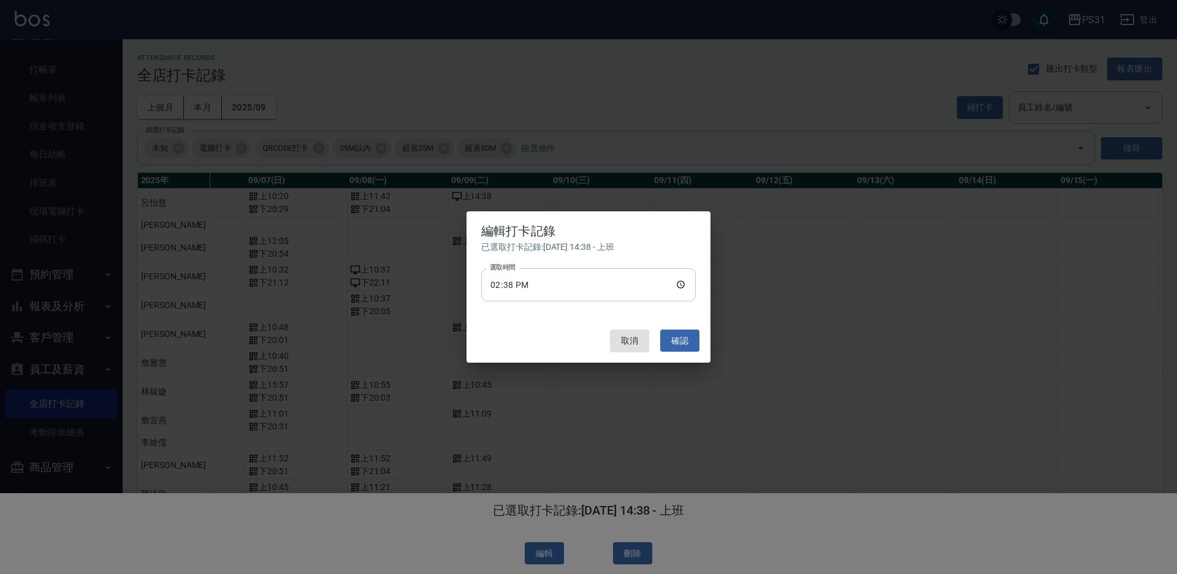
click at [571, 282] on input "14:38" at bounding box center [588, 285] width 215 height 33
click at [498, 289] on input "14:38" at bounding box center [588, 285] width 215 height 33
click at [489, 286] on input "14:38" at bounding box center [588, 285] width 215 height 33
click at [682, 280] on input "14:38" at bounding box center [588, 285] width 215 height 33
type input "10:40"
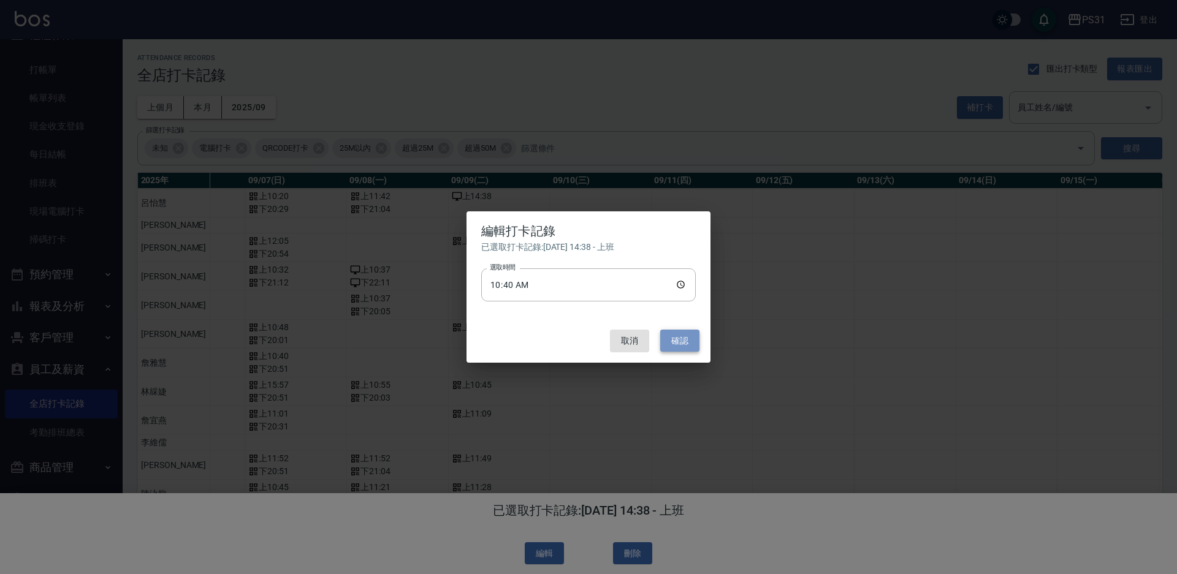
click at [672, 344] on button "確認" at bounding box center [679, 341] width 39 height 23
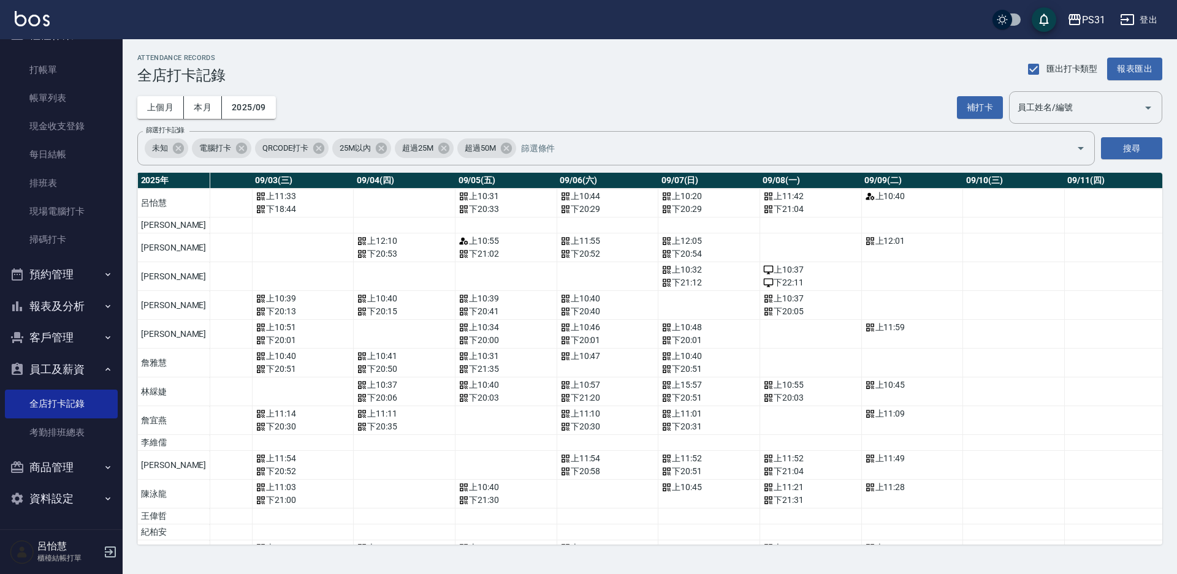
scroll to position [0, 0]
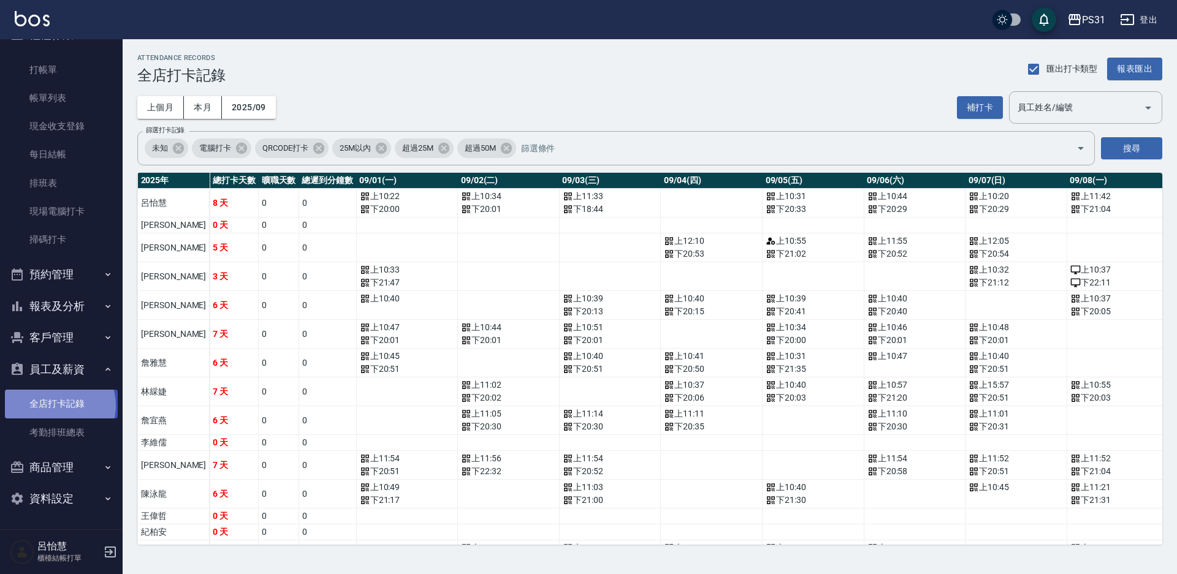
click at [59, 405] on link "全店打卡記錄" at bounding box center [61, 404] width 113 height 28
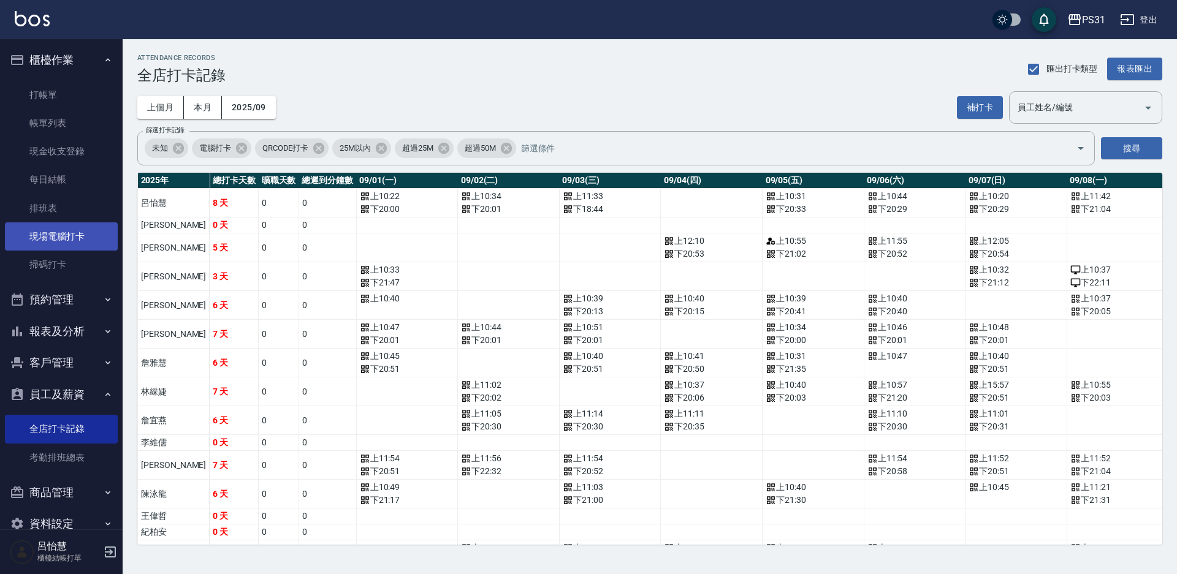
click at [73, 238] on link "現場電腦打卡" at bounding box center [61, 237] width 113 height 28
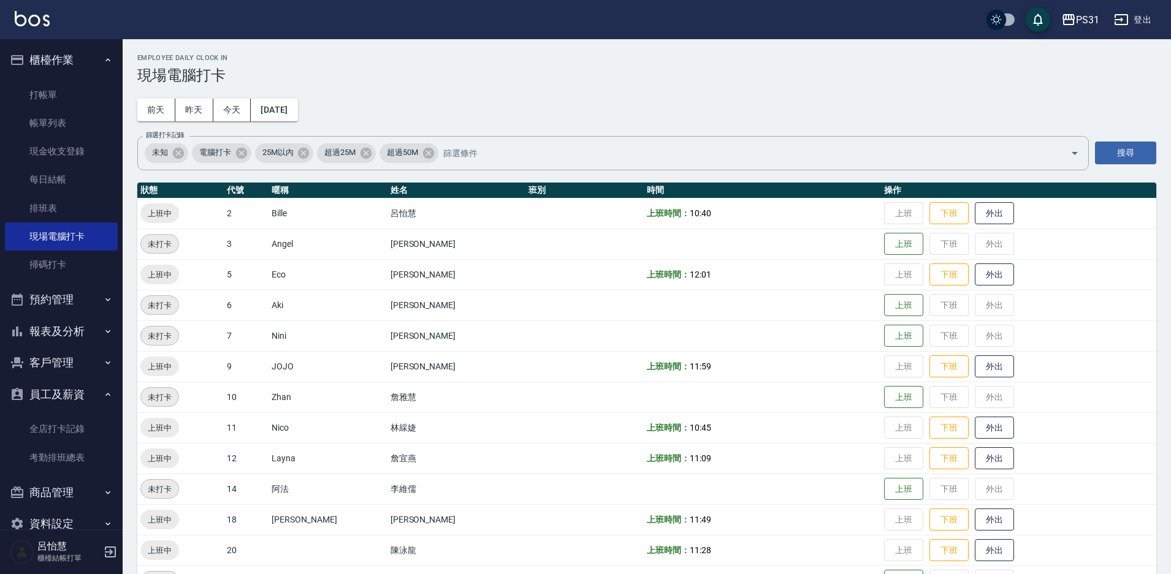
click at [51, 379] on button "員工及薪資" at bounding box center [61, 395] width 113 height 32
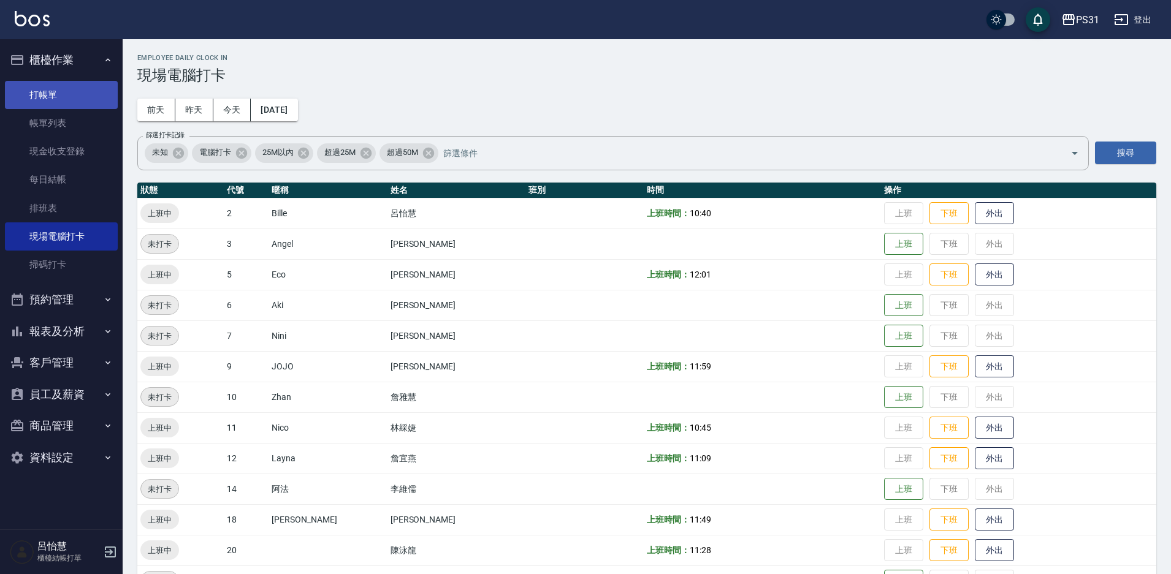
click at [45, 83] on link "打帳單" at bounding box center [61, 95] width 113 height 28
